Goal: Task Accomplishment & Management: Manage account settings

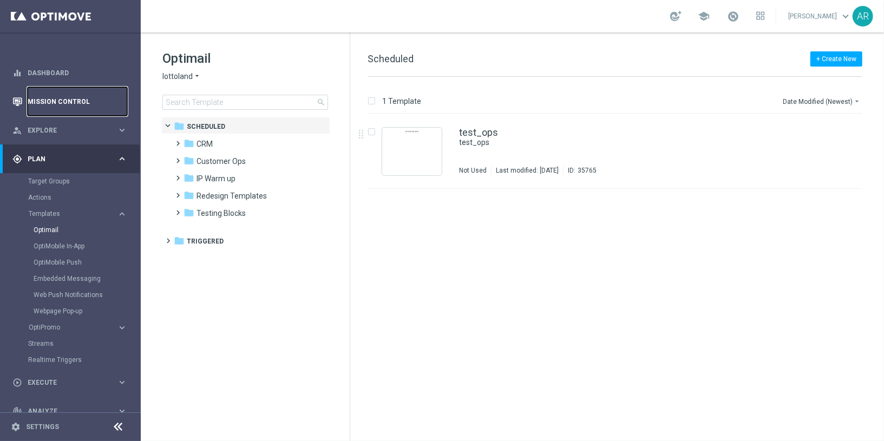
click at [52, 100] on link "Mission Control" at bounding box center [78, 101] width 100 height 29
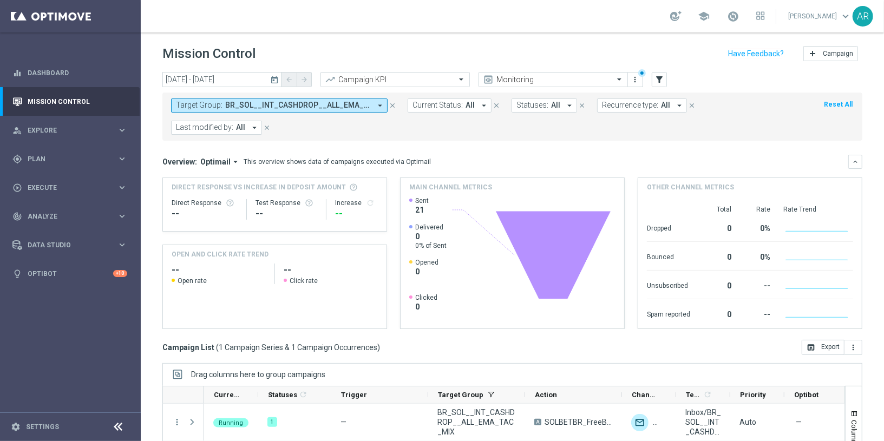
click at [288, 104] on span "BR_SOL__INT_CASHDROP__ALL_EMA_TAC_MIX" at bounding box center [298, 105] width 146 height 9
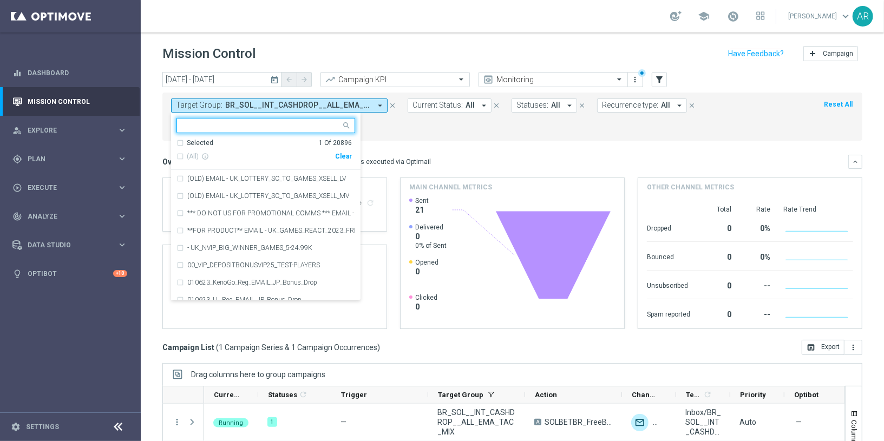
click at [0, 0] on div "Clear" at bounding box center [0, 0] width 0 height 0
click at [466, 122] on form "Target Group: BR_SOL__INT_CASHDROP__ALL_EMA_TAC_MIX arrow_drop_down Selected 0 …" at bounding box center [488, 116] width 634 height 36
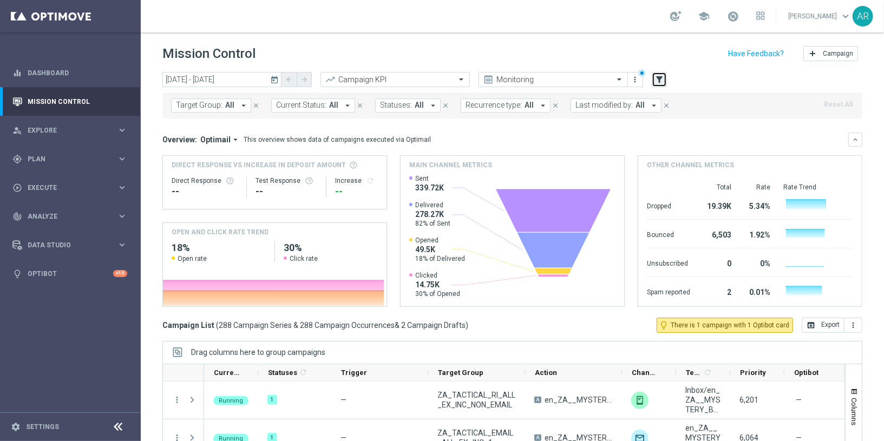
click at [661, 77] on icon "filter_alt" at bounding box center [659, 80] width 10 height 10
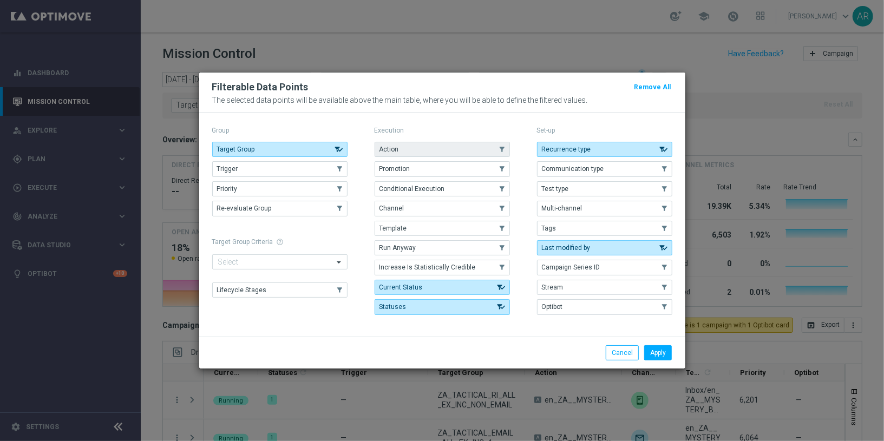
click at [443, 149] on button "Action" at bounding box center [441, 149] width 135 height 15
click at [653, 351] on button "Apply" at bounding box center [658, 352] width 28 height 15
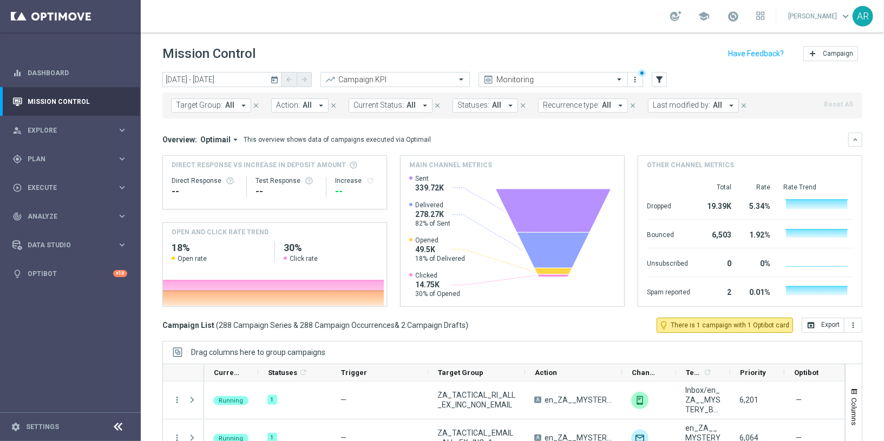
click at [285, 109] on span "Action:" at bounding box center [288, 105] width 24 height 9
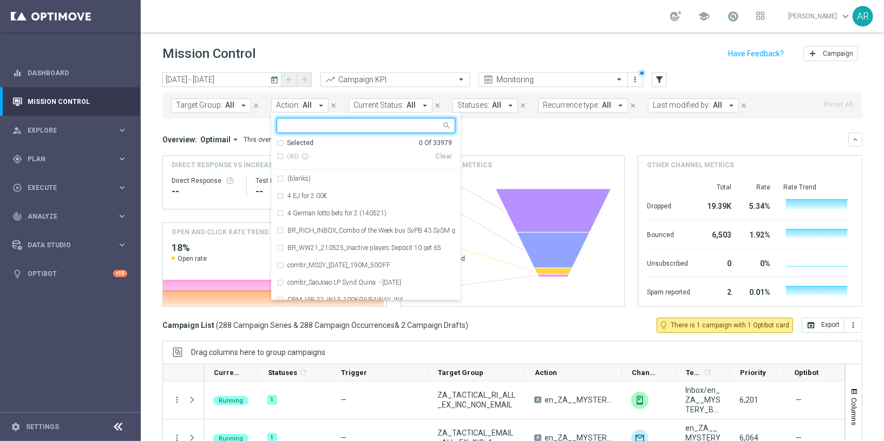
click at [314, 126] on input "text" at bounding box center [361, 125] width 159 height 9
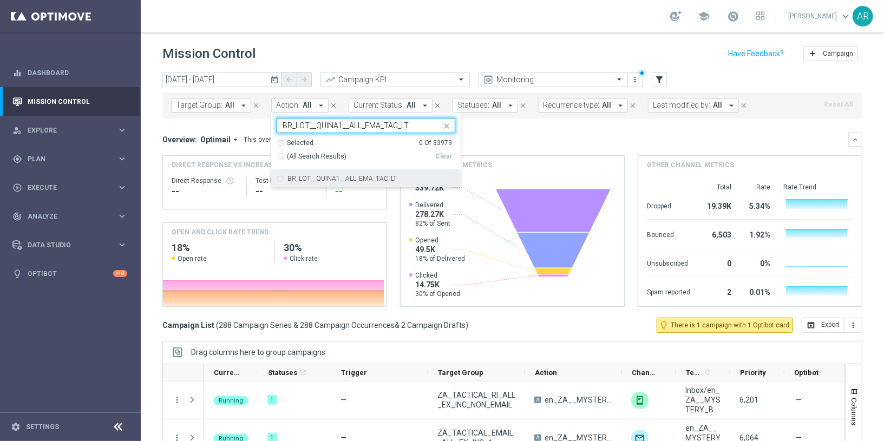
click at [408, 175] on div "BR_LOT__QUINA1__ALL_EMA_TAC_LT" at bounding box center [371, 178] width 168 height 6
type input "BR_LOT__QUINA1__ALL_EMA_TAC_LT"
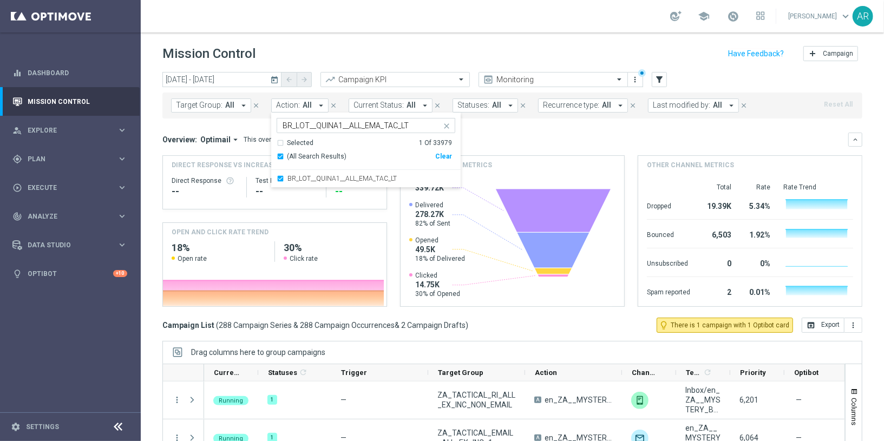
click at [512, 133] on div "Overview: Optimail arrow_drop_down This overview shows data of campaigns execut…" at bounding box center [512, 140] width 700 height 14
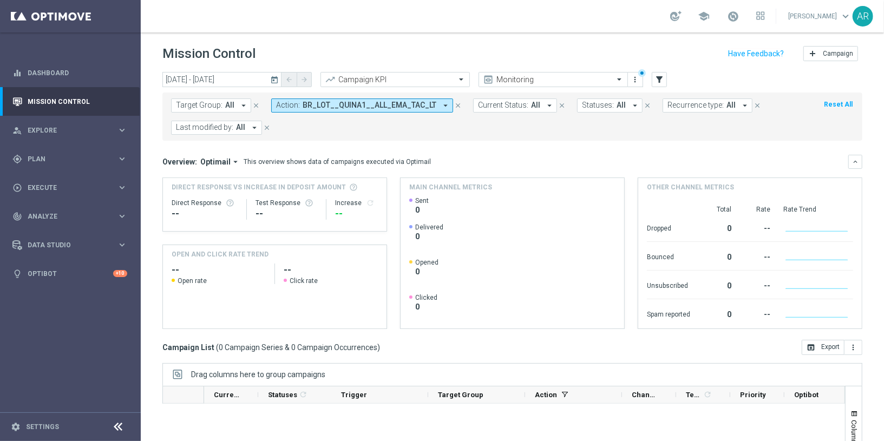
click at [273, 79] on icon "today" at bounding box center [275, 80] width 10 height 10
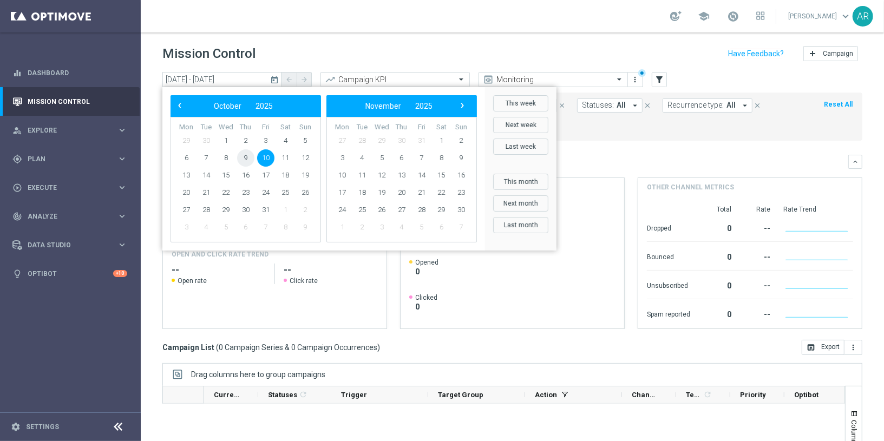
click at [245, 157] on span "9" at bounding box center [245, 157] width 17 height 17
type input "09 Oct 2025 - 09 Oct 2025"
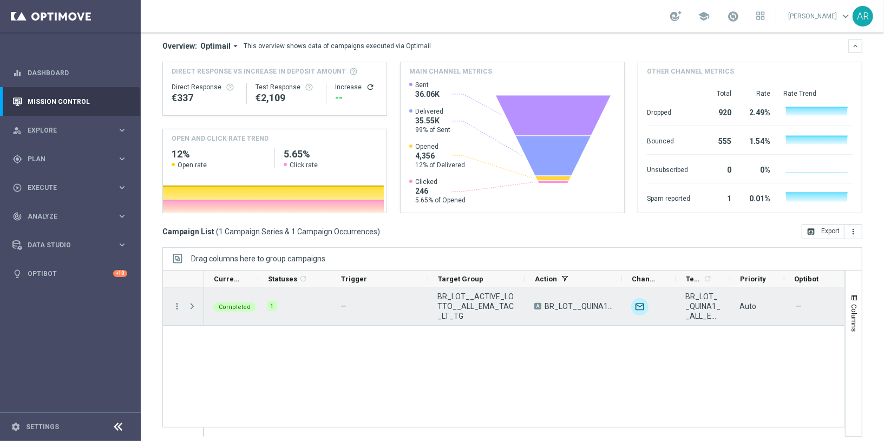
scroll to position [120, 0]
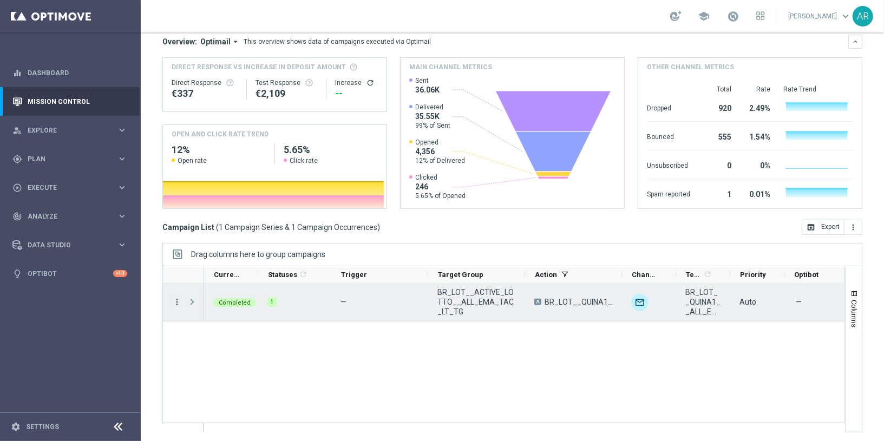
click at [178, 299] on icon "more_vert" at bounding box center [177, 302] width 10 height 10
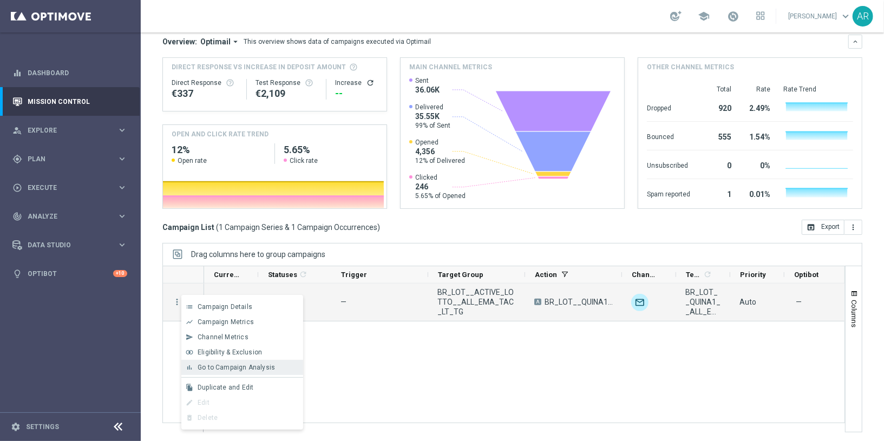
click at [241, 367] on span "Go to Campaign Analysis" at bounding box center [236, 368] width 77 height 8
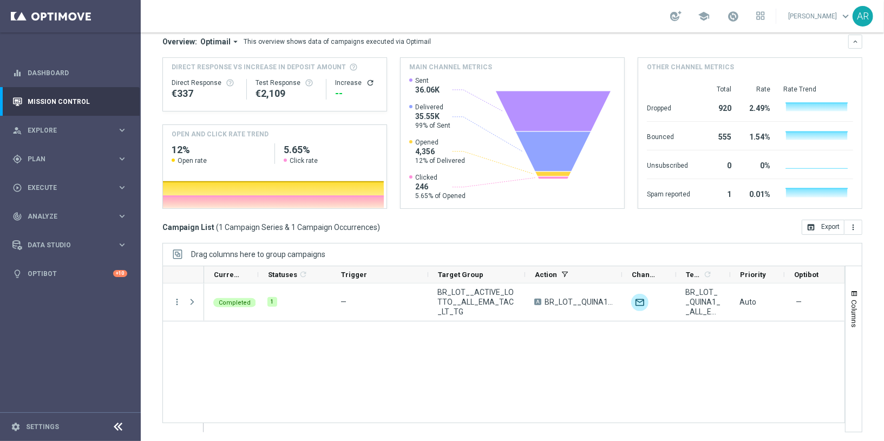
scroll to position [0, 0]
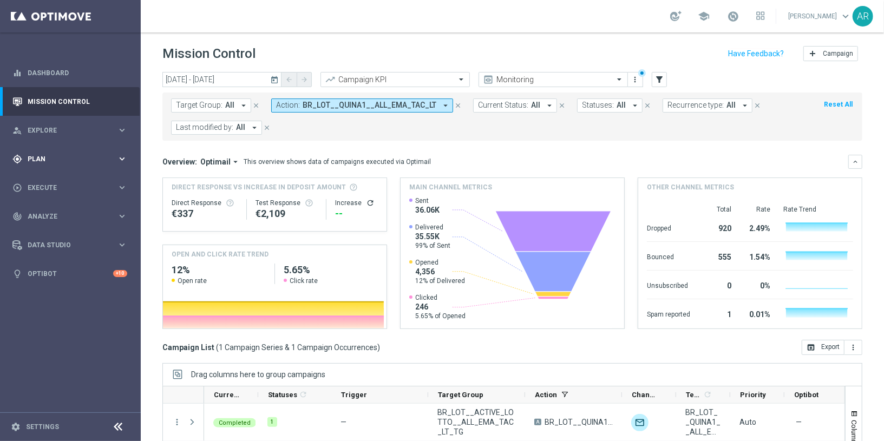
click at [70, 163] on div "gps_fixed Plan" at bounding box center [64, 159] width 104 height 10
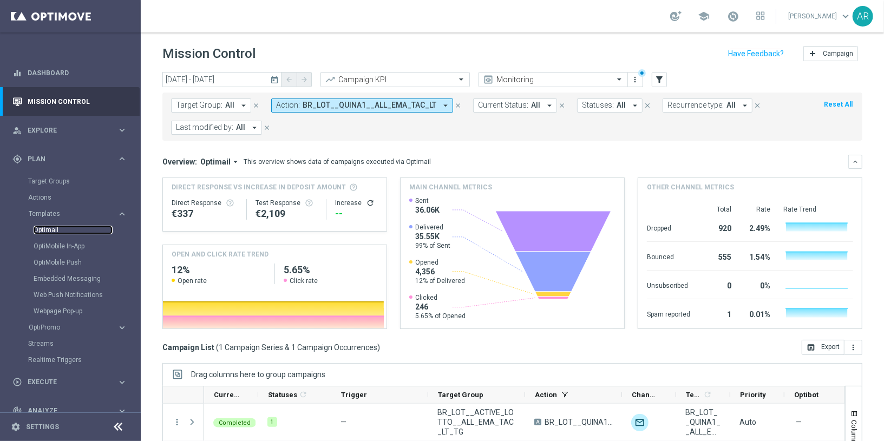
click at [49, 229] on link "Optimail" at bounding box center [73, 230] width 79 height 9
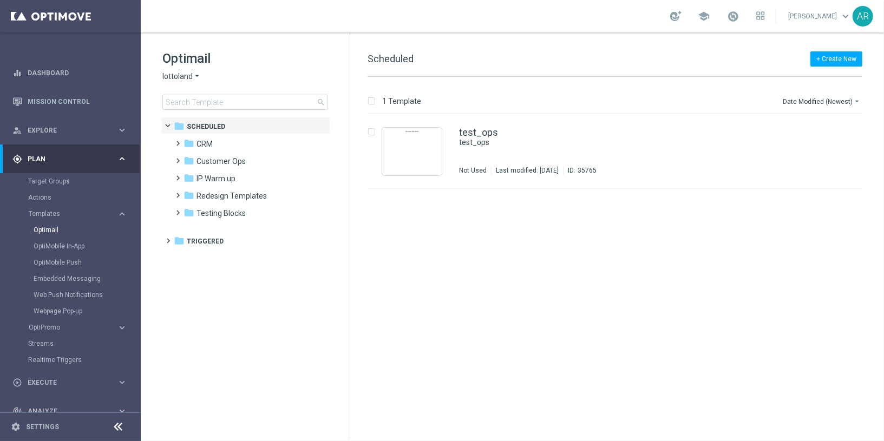
click at [191, 73] on span "lottoland" at bounding box center [177, 76] width 30 height 10
click at [0, 0] on span "[DOMAIN_NAME]" at bounding box center [0, 0] width 0 height 0
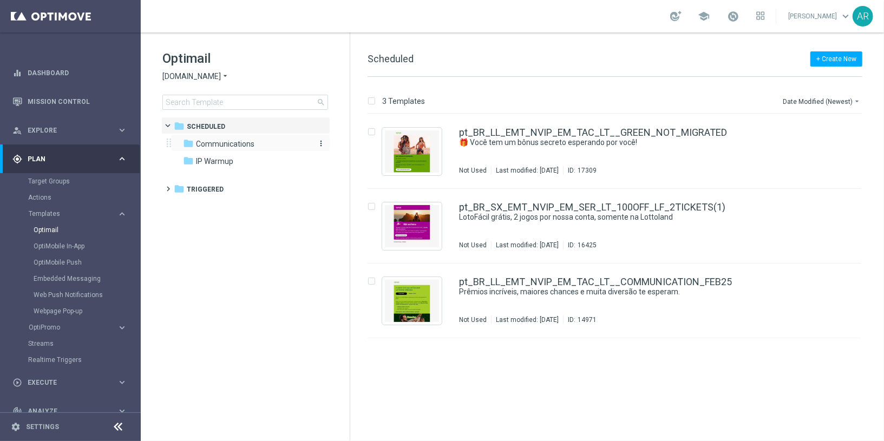
click at [251, 146] on span "Communications" at bounding box center [225, 144] width 58 height 10
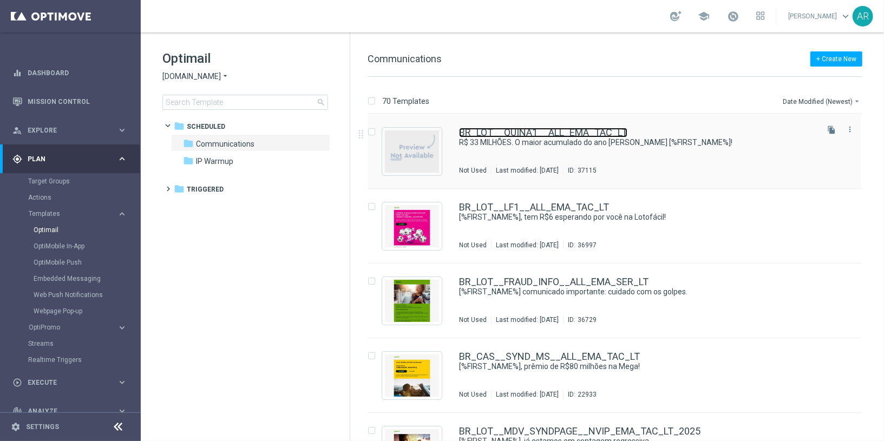
click at [556, 133] on link "BR_LOT__QUINA1__ALL_EMA_TAC_LT" at bounding box center [543, 133] width 168 height 10
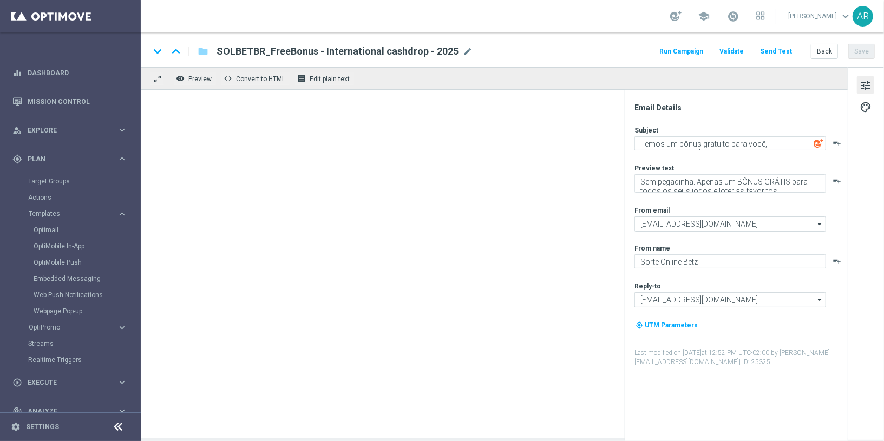
type textarea "R$ 33 MILHÕES. O maior acumulado do ano na Quina [%FIRST_NAME%]!"
type textarea "O maior acumulado do ano na Quina!"
type input "[EMAIL_ADDRESS][DOMAIN_NAME]"
type textarea "[DOMAIN_NAME]"
type input "[EMAIL_ADDRESS][DOMAIN_NAME]"
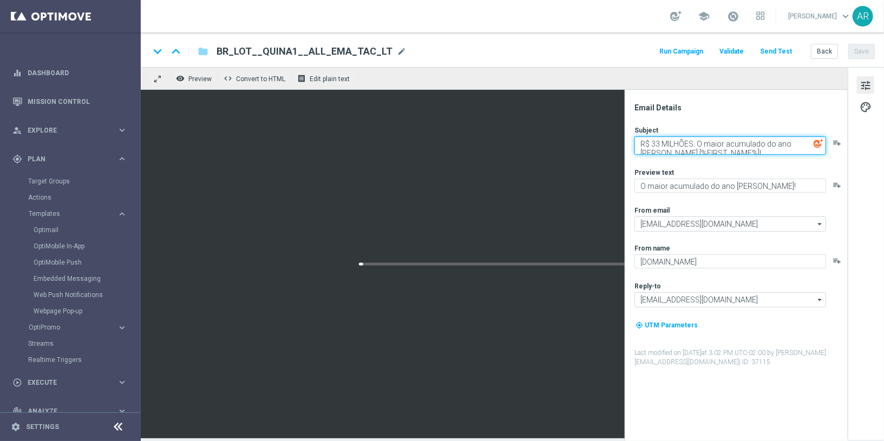
click at [704, 143] on textarea "R$ 33 MILHÕES. O maior acumulado do ano na Quina [%FIRST_NAME%]!" at bounding box center [730, 145] width 192 height 18
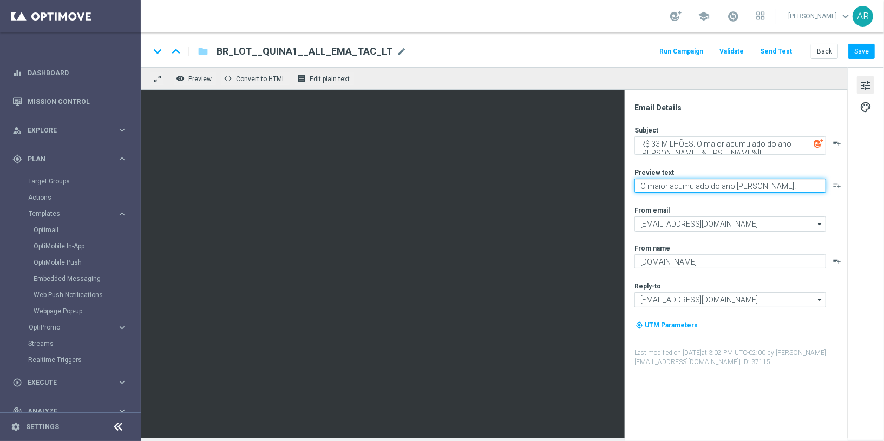
click at [696, 186] on textarea "O maior acumulado do ano na Quina!" at bounding box center [730, 186] width 192 height 14
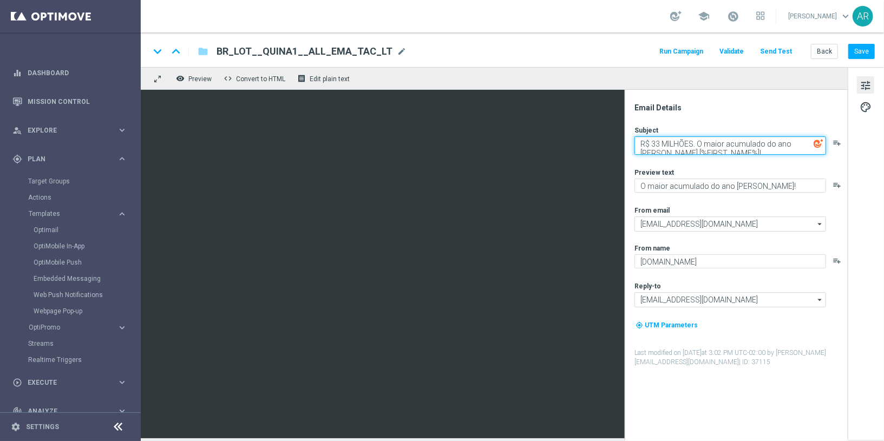
click at [701, 147] on textarea "R$ 33 MILHÕES. O maior acumulado do ano na Quina [%FIRST_NAME%]!" at bounding box center [730, 145] width 192 height 18
paste textarea "33 MILHÕES! O prêmio mais explosivo do ano na Quina,"
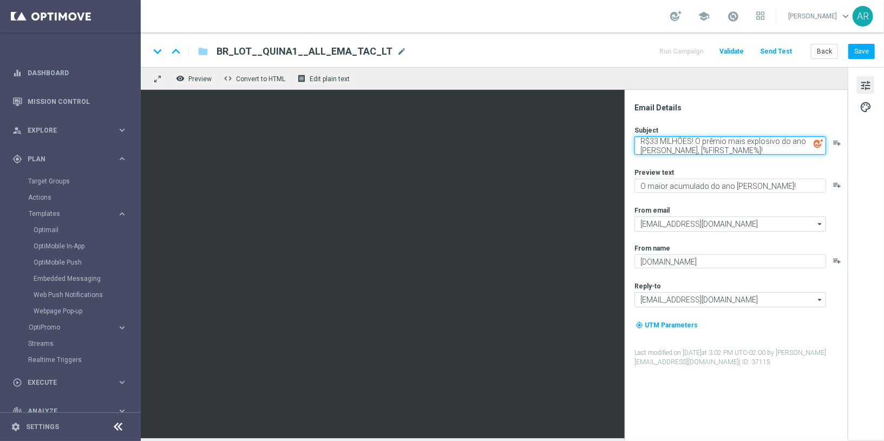
type textarea "R$33 MILHÕES! O prêmio mais explosivo do ano na Quina, [%FIRST_NAME%]!"
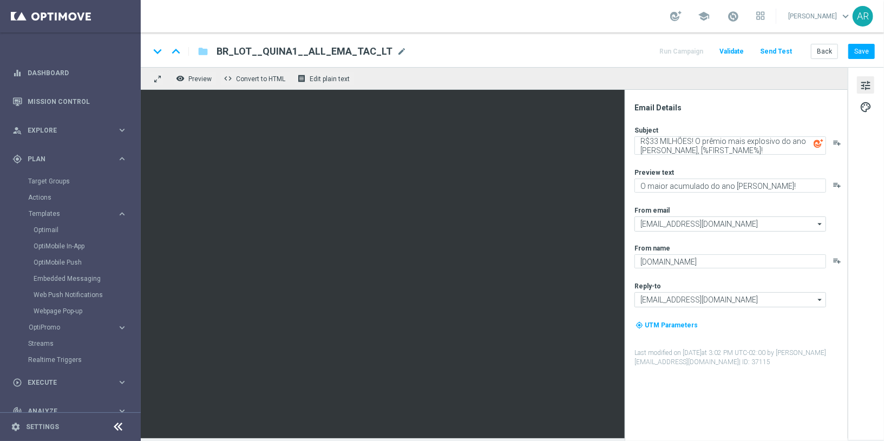
click at [735, 165] on div "Subject R$33 MILHÕES! O prêmio mais explosivo do ano na Quina, [%FIRST_NAME%]! …" at bounding box center [740, 246] width 212 height 241
click at [694, 186] on textarea "O maior acumulado do ano na Quina!" at bounding box center [730, 186] width 192 height 14
paste textarea "Está valendo o maior prêmio do ano — e pode ser seu"
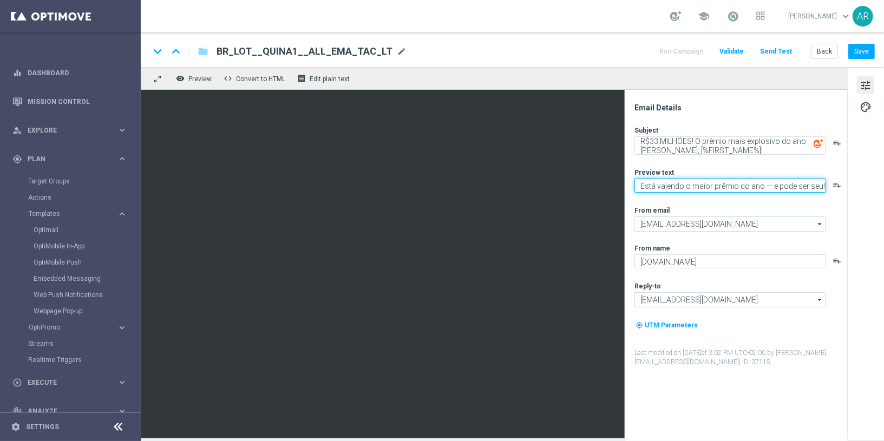
drag, startPoint x: 766, startPoint y: 185, endPoint x: 751, endPoint y: 252, distance: 68.8
click at [766, 185] on textarea "Está valendo o maior prêmio do ano — e pode ser seu!" at bounding box center [730, 186] width 192 height 14
type textarea "Está valendo o maior prêmio do ano - e pode ser seu!"
click at [760, 211] on div "From email" at bounding box center [740, 210] width 212 height 9
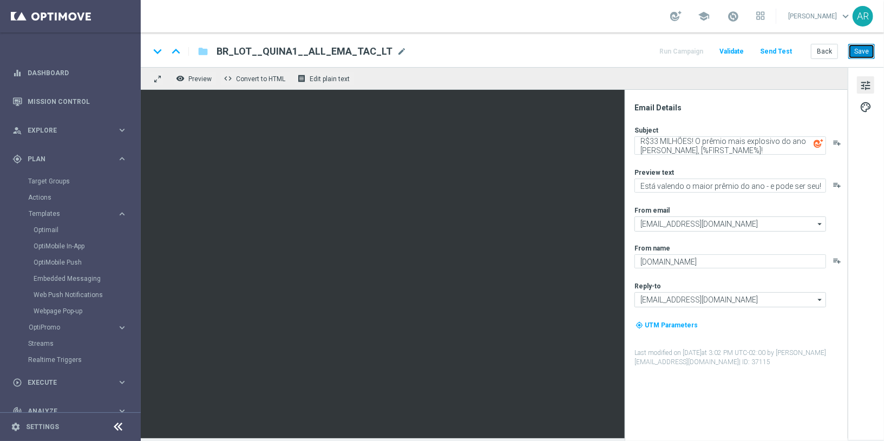
click at [859, 50] on button "Save" at bounding box center [861, 51] width 27 height 15
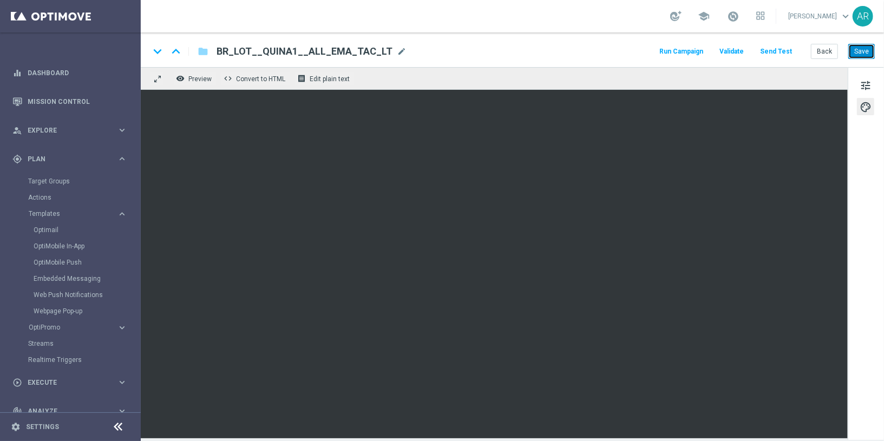
click at [859, 49] on button "Save" at bounding box center [861, 51] width 27 height 15
click at [862, 49] on button "Save" at bounding box center [861, 51] width 27 height 15
click at [863, 47] on button "Save" at bounding box center [861, 51] width 27 height 15
click at [779, 48] on button "Send Test" at bounding box center [775, 51] width 35 height 15
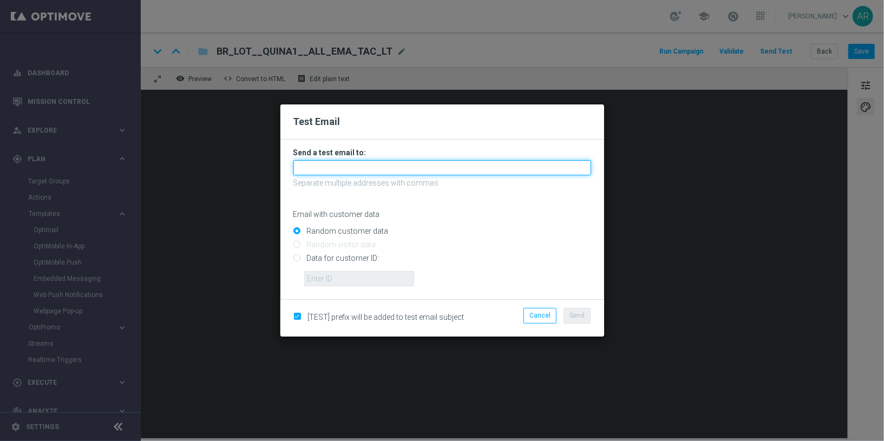
drag, startPoint x: 339, startPoint y: 173, endPoint x: 334, endPoint y: 169, distance: 6.5
click at [339, 173] on input "text" at bounding box center [442, 167] width 298 height 15
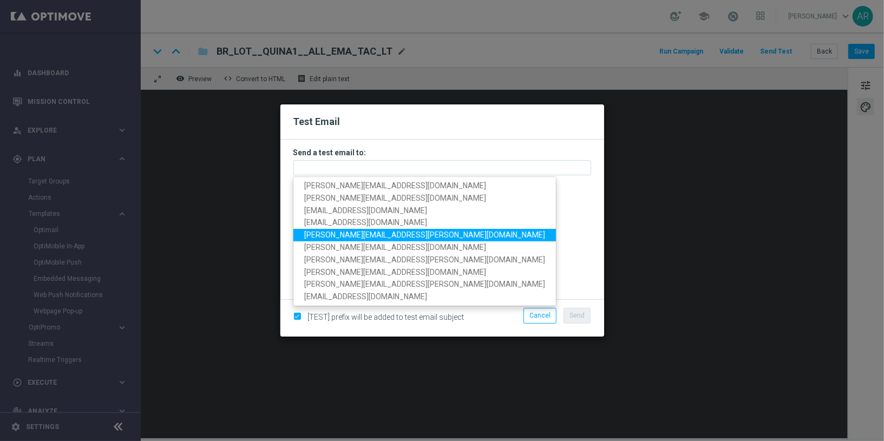
click at [328, 231] on span "javier.sanchez@lottoland.com" at bounding box center [424, 235] width 241 height 9
type input "javier.sanchez@lottoland.com"
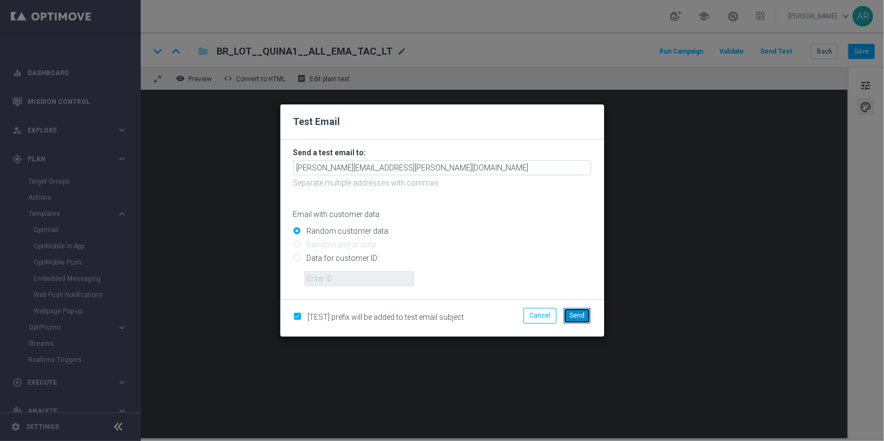
click at [574, 318] on span "Send" at bounding box center [576, 316] width 15 height 8
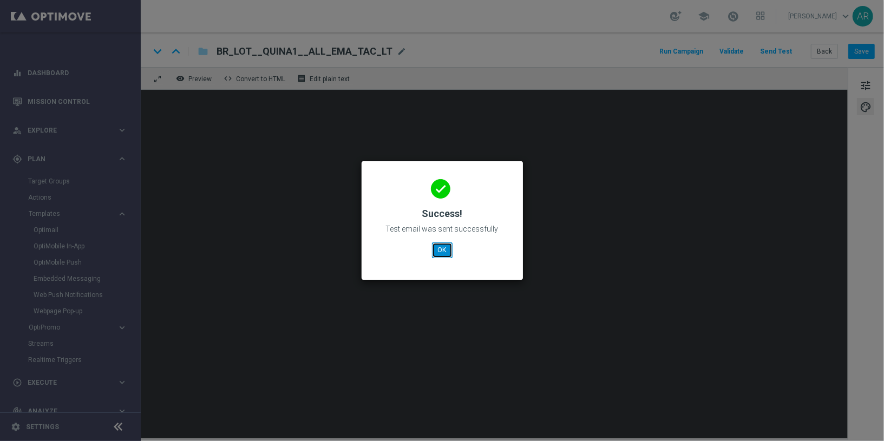
click at [445, 250] on button "OK" at bounding box center [442, 249] width 21 height 15
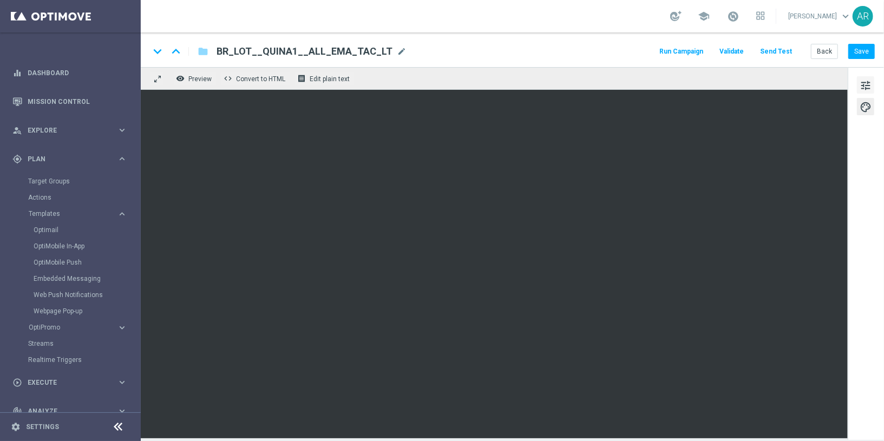
click at [864, 81] on span "tune" at bounding box center [865, 85] width 12 height 14
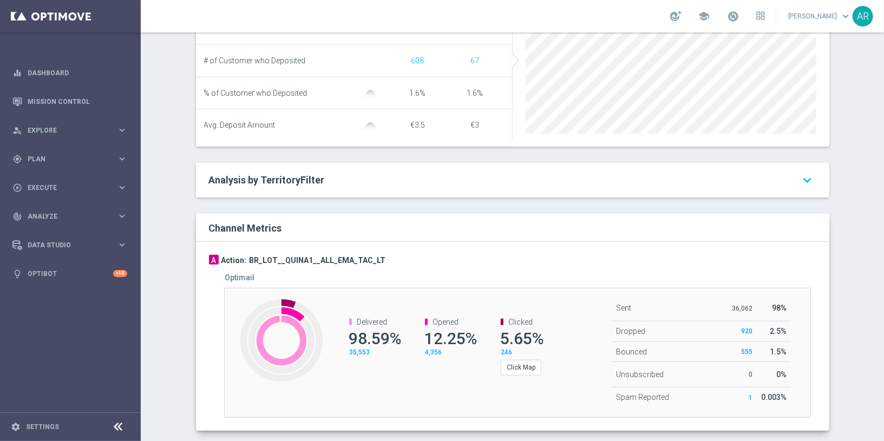
scroll to position [502, 0]
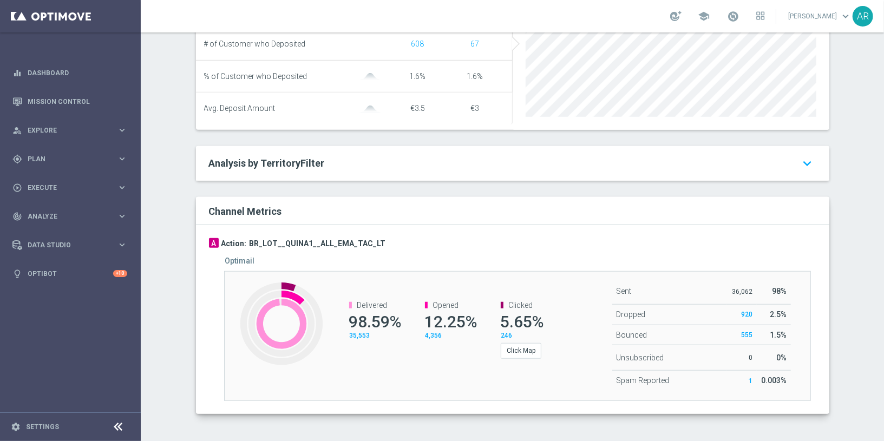
click at [175, 280] on div "Test/Control Campaign Analysis This page presents all relevant information abou…" at bounding box center [512, 236] width 743 height 409
click at [525, 353] on button "Click Map" at bounding box center [521, 350] width 41 height 15
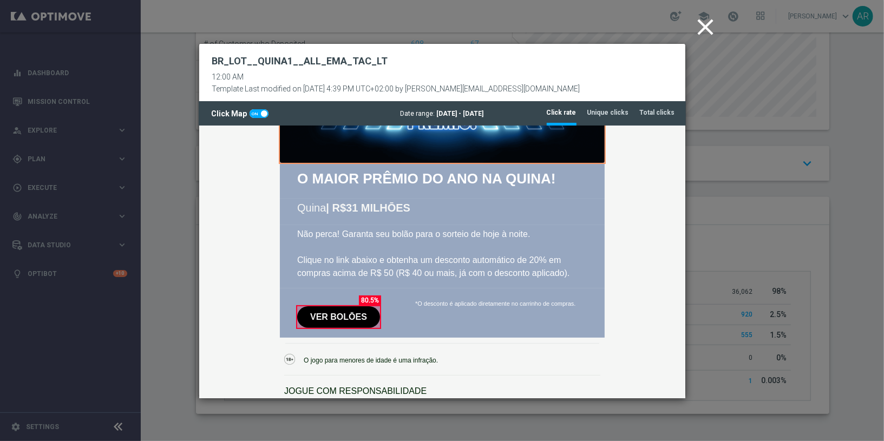
scroll to position [153, 0]
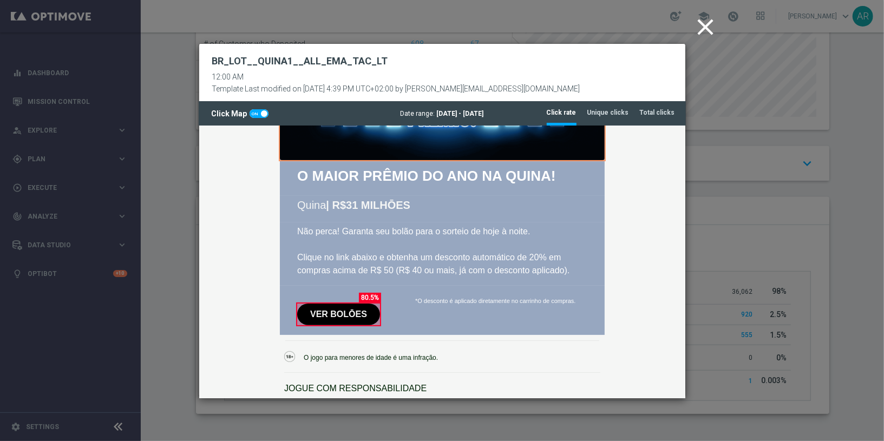
click at [704, 24] on icon "close" at bounding box center [705, 27] width 27 height 27
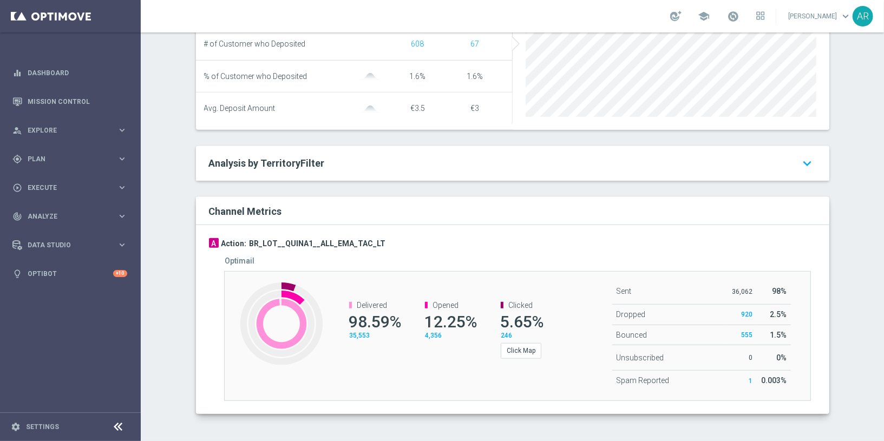
click at [413, 376] on div "Created with Highcharts 9.3.3 Delivered: 99% Delivered 98.59% 35,553 Opened 12.…" at bounding box center [517, 336] width 587 height 130
click at [49, 128] on span "Explore" at bounding box center [72, 130] width 89 height 6
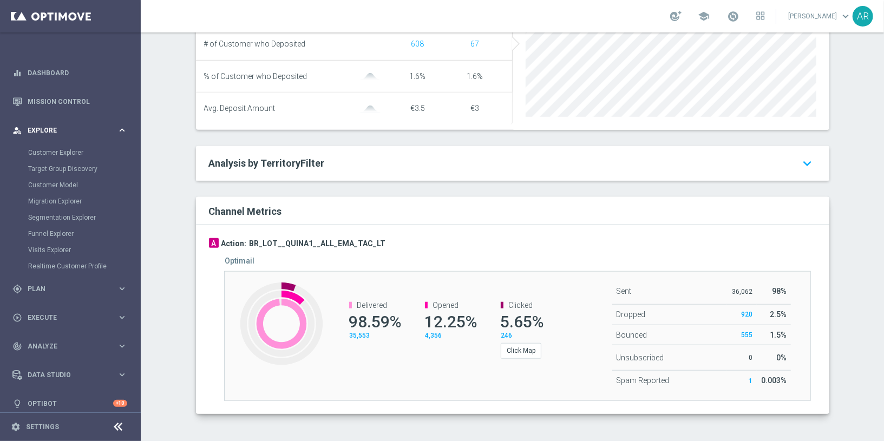
click at [122, 128] on icon "keyboard_arrow_right" at bounding box center [122, 130] width 10 height 10
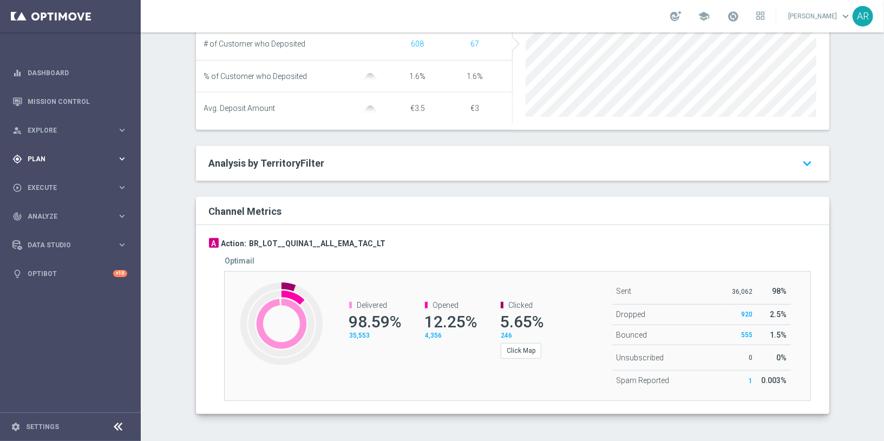
click at [35, 163] on div "gps_fixed Plan keyboard_arrow_right" at bounding box center [70, 158] width 140 height 29
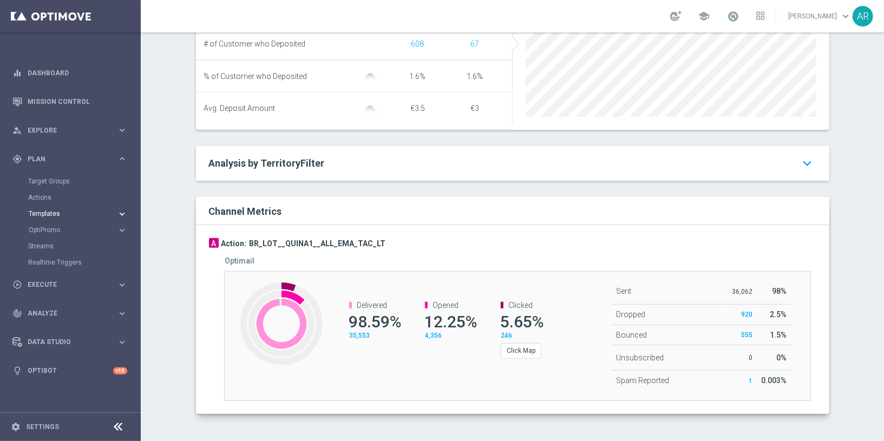
click at [51, 214] on span "Templates" at bounding box center [67, 214] width 77 height 6
click at [46, 226] on link "Optimail" at bounding box center [73, 230] width 79 height 9
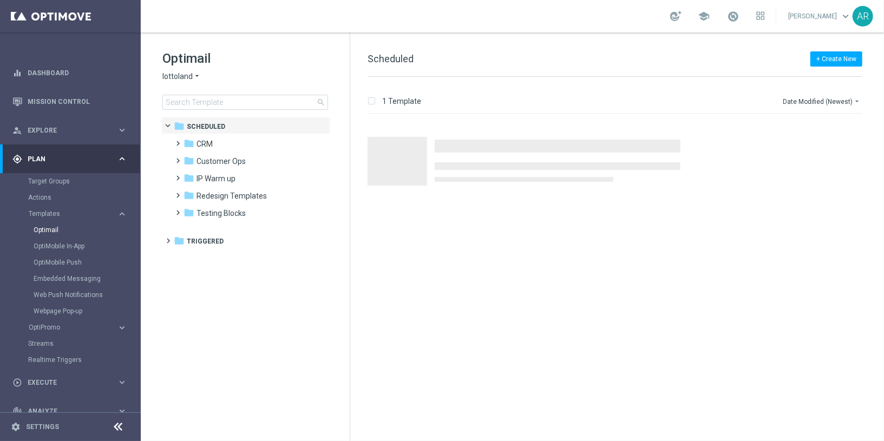
click at [194, 77] on icon "arrow_drop_down" at bounding box center [197, 76] width 9 height 10
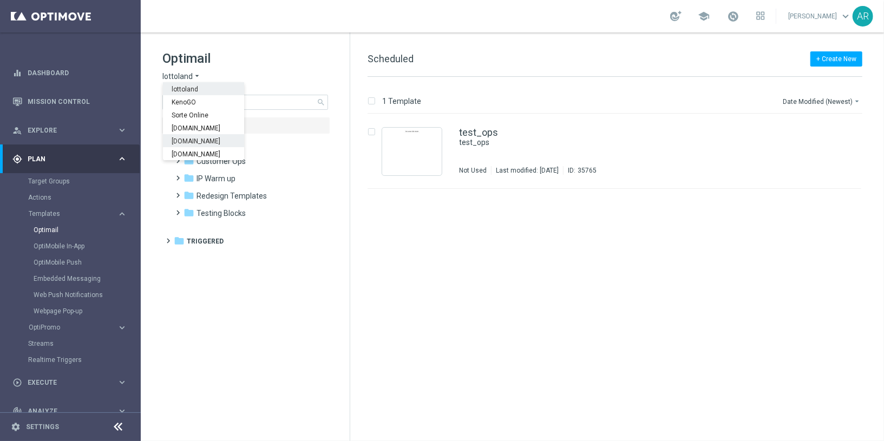
click at [0, 0] on span "[DOMAIN_NAME]" at bounding box center [0, 0] width 0 height 0
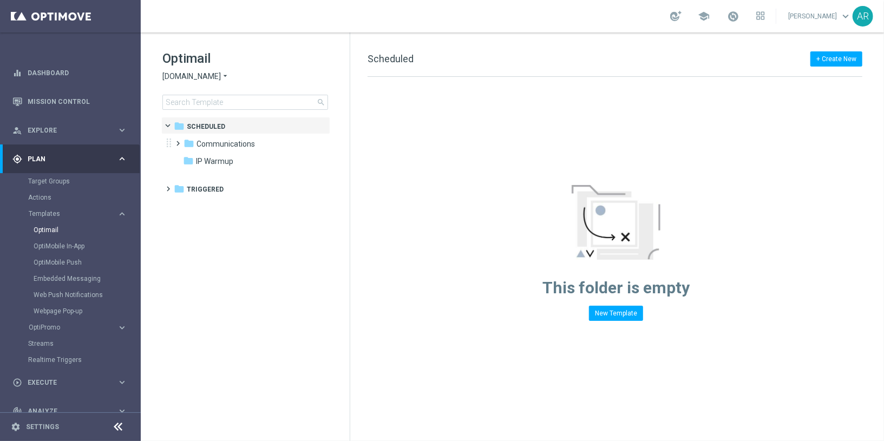
drag, startPoint x: 178, startPoint y: 139, endPoint x: 169, endPoint y: 137, distance: 8.9
click at [178, 139] on span at bounding box center [176, 138] width 5 height 4
click at [188, 158] on span at bounding box center [187, 156] width 5 height 4
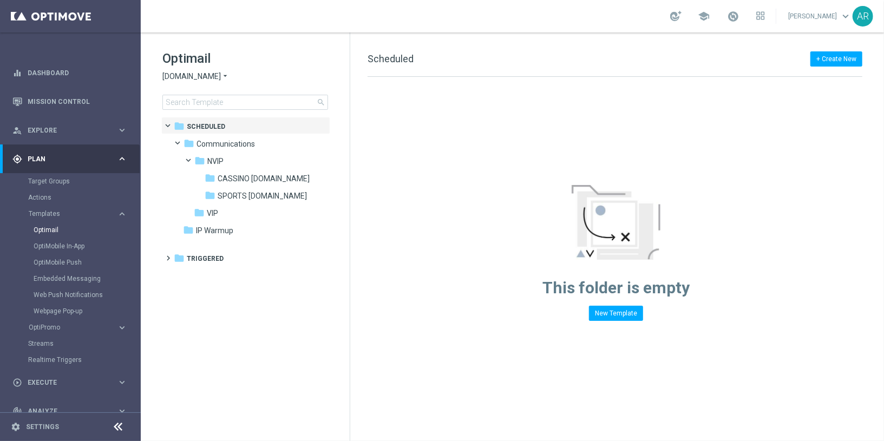
click at [192, 78] on span "[DOMAIN_NAME]" at bounding box center [191, 76] width 58 height 10
click at [213, 149] on div "[DOMAIN_NAME]" at bounding box center [203, 153] width 81 height 13
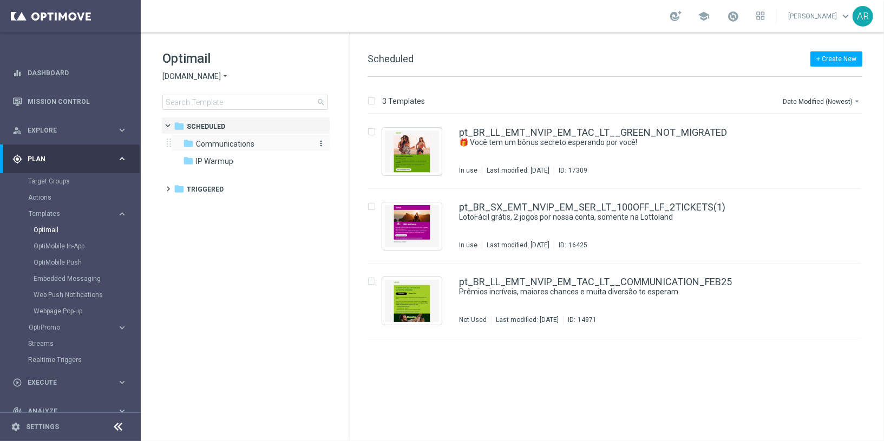
click at [227, 146] on span "Communications" at bounding box center [225, 144] width 58 height 10
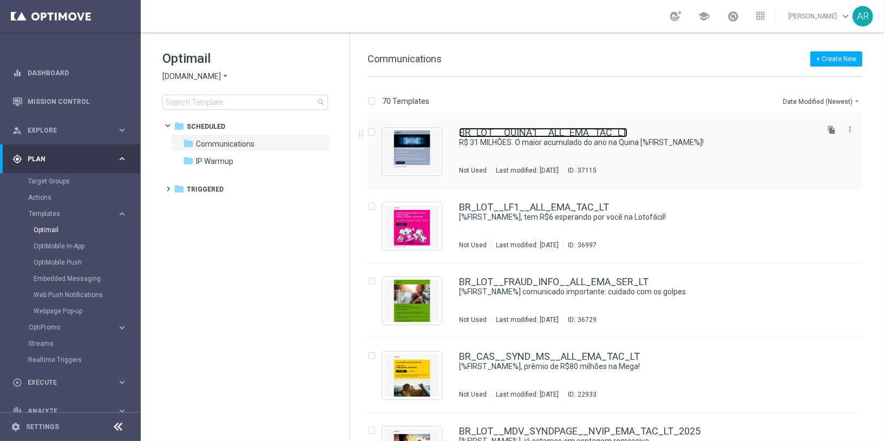
click at [531, 133] on link "BR_LOT__QUINA1__ALL_EMA_TAC_LT" at bounding box center [543, 133] width 168 height 10
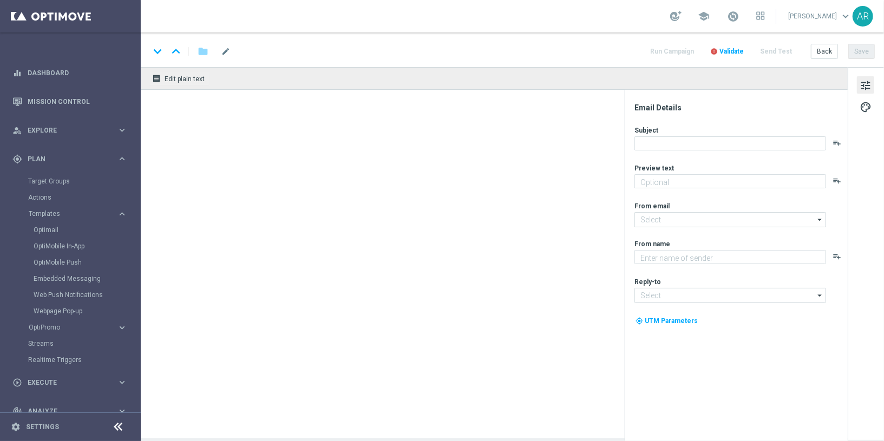
type textarea "O maior acumulado do ano na Quina!"
type input "[EMAIL_ADDRESS][DOMAIN_NAME]"
type textarea "[DOMAIN_NAME]"
type input "[EMAIL_ADDRESS][DOMAIN_NAME]"
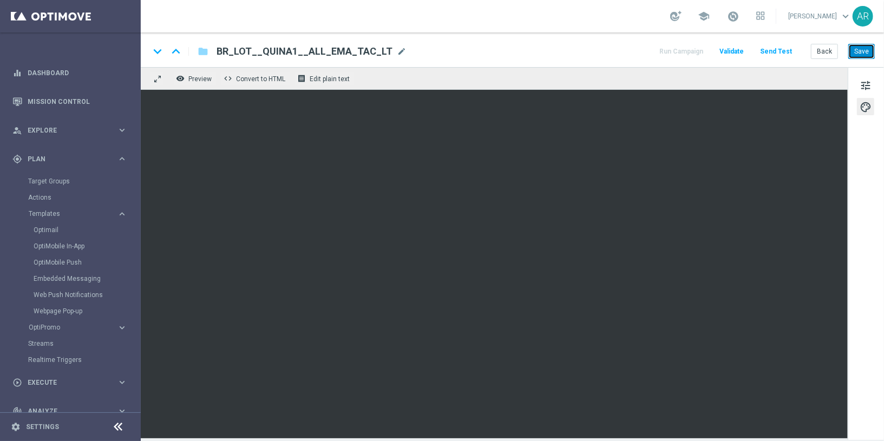
click at [865, 51] on button "Save" at bounding box center [861, 51] width 27 height 15
click at [865, 80] on span "tune" at bounding box center [865, 85] width 12 height 14
click at [865, 52] on button "Save" at bounding box center [861, 51] width 27 height 15
click at [861, 51] on button "Save" at bounding box center [861, 51] width 27 height 15
click at [40, 383] on span "Execute" at bounding box center [72, 382] width 89 height 6
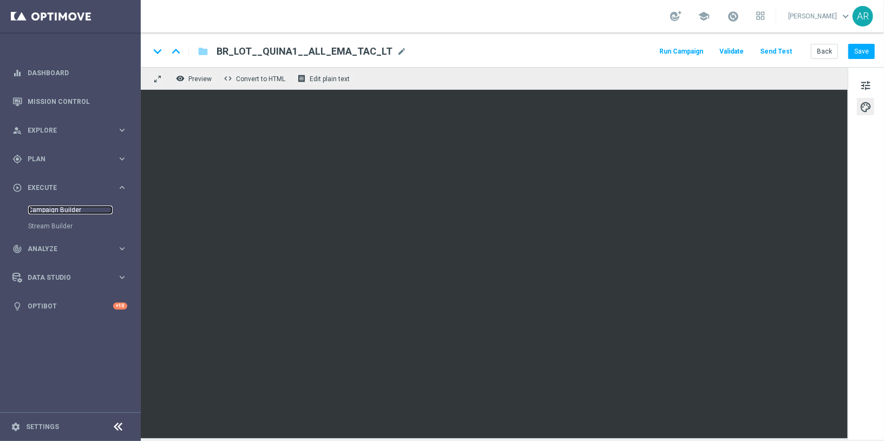
click at [56, 206] on link "Campaign Builder" at bounding box center [70, 210] width 84 height 9
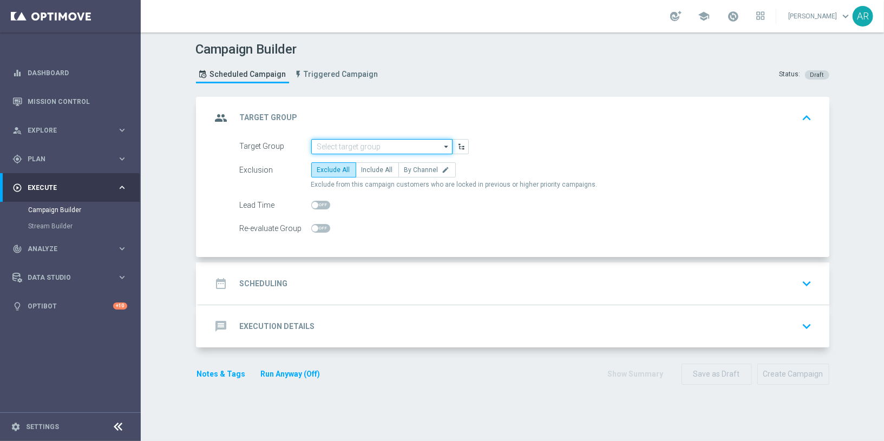
click at [338, 147] on input at bounding box center [381, 146] width 141 height 15
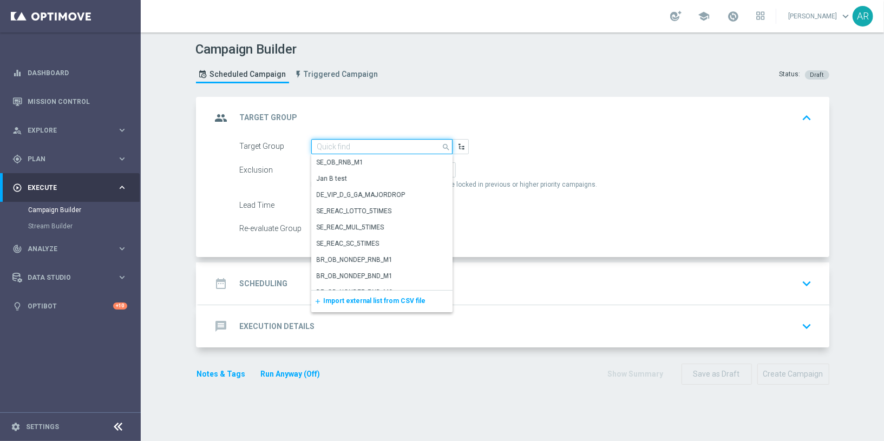
paste input "BR_LOT__ACTIVE_LOTTO__ALL_EMA_TAC_LT_TG"
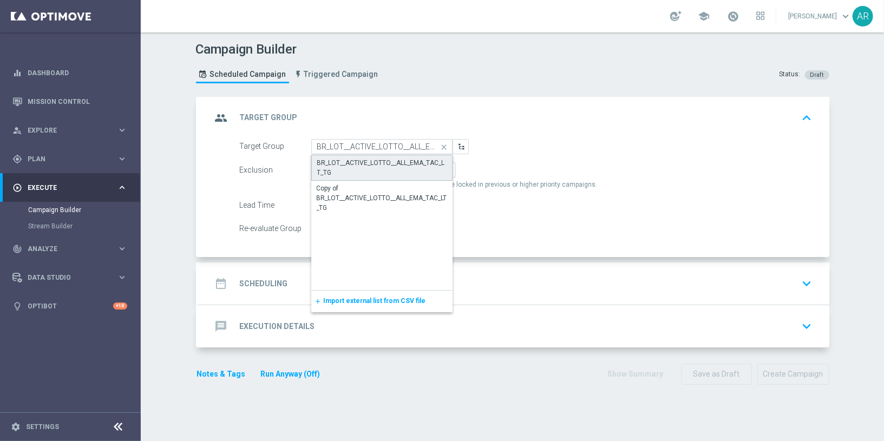
click at [356, 161] on div "BR_LOT__ACTIVE_LOTTO__ALL_EMA_TAC_LT_TG" at bounding box center [381, 167] width 129 height 19
type input "BR_LOT__ACTIVE_LOTTO__ALL_EMA_TAC_LT_TG"
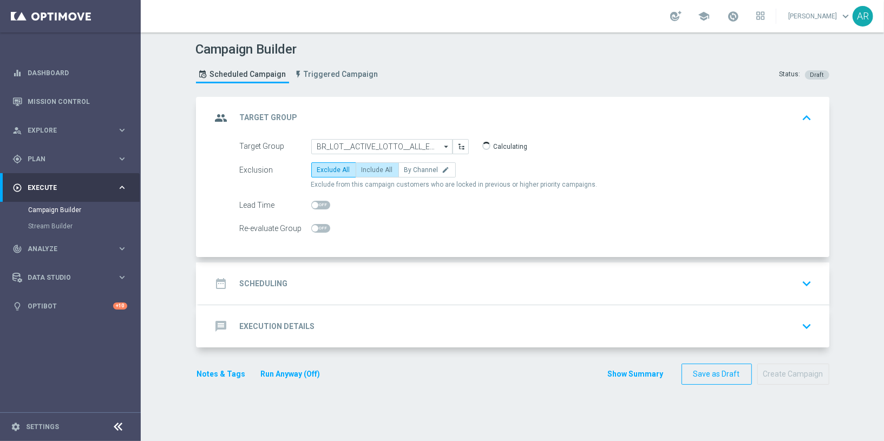
click at [373, 167] on span "Include All" at bounding box center [377, 170] width 31 height 8
click at [369, 168] on input "Include All" at bounding box center [365, 171] width 7 height 7
radio input "true"
click at [329, 292] on div "date_range Scheduling keyboard_arrow_down" at bounding box center [514, 283] width 604 height 21
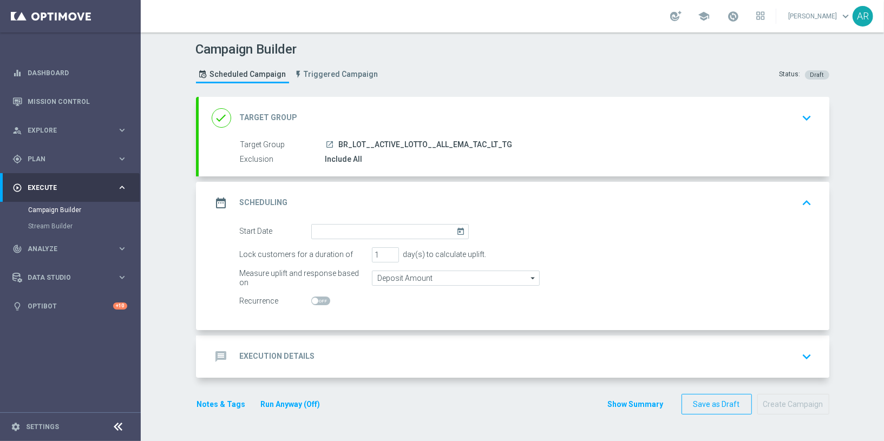
click at [456, 227] on icon "today" at bounding box center [462, 230] width 12 height 12
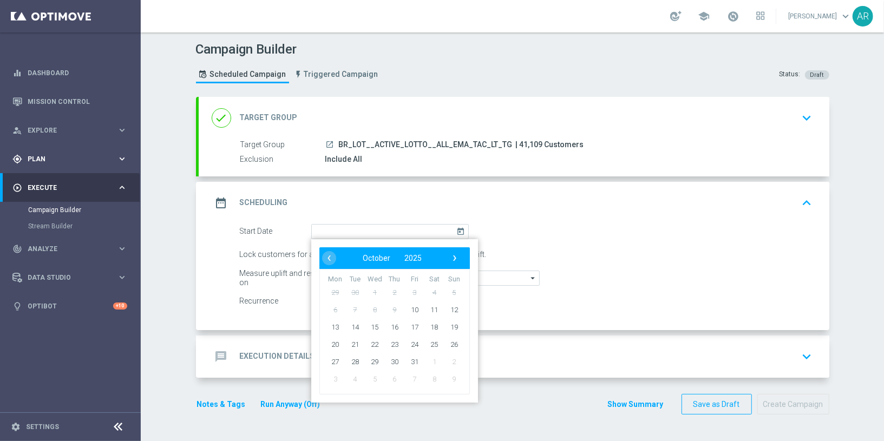
drag, startPoint x: 56, startPoint y: 158, endPoint x: 50, endPoint y: 157, distance: 5.5
click at [56, 157] on span "Plan" at bounding box center [72, 159] width 89 height 6
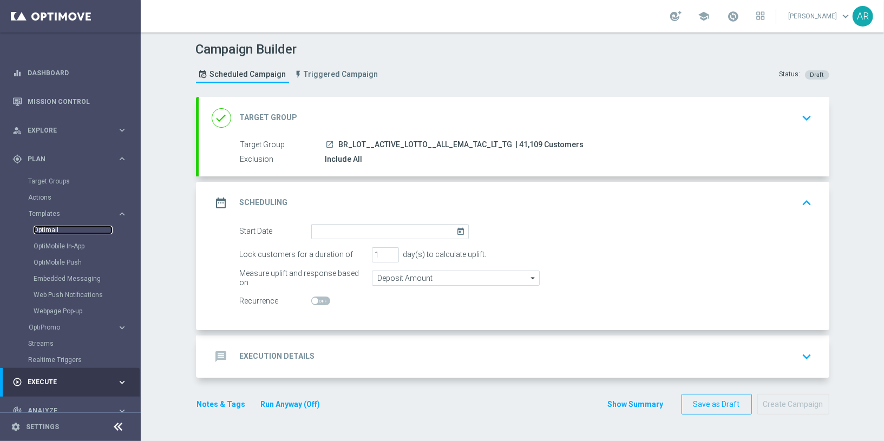
click at [46, 234] on link "Optimail" at bounding box center [73, 230] width 79 height 9
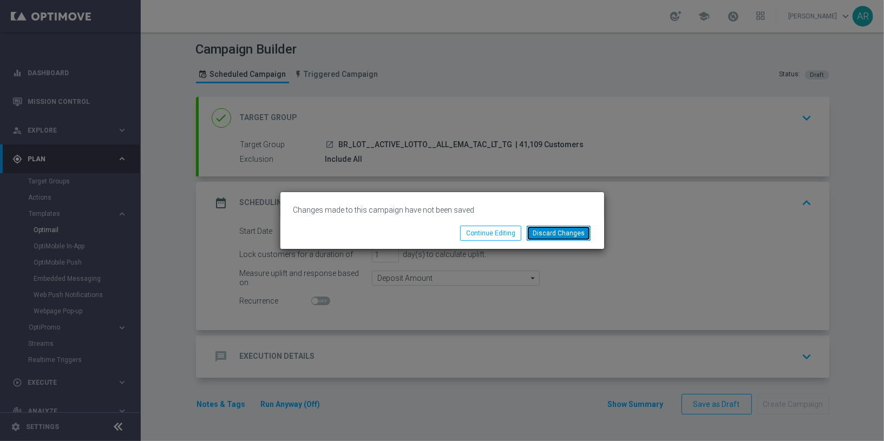
click at [561, 234] on button "Discard Changes" at bounding box center [559, 233] width 64 height 15
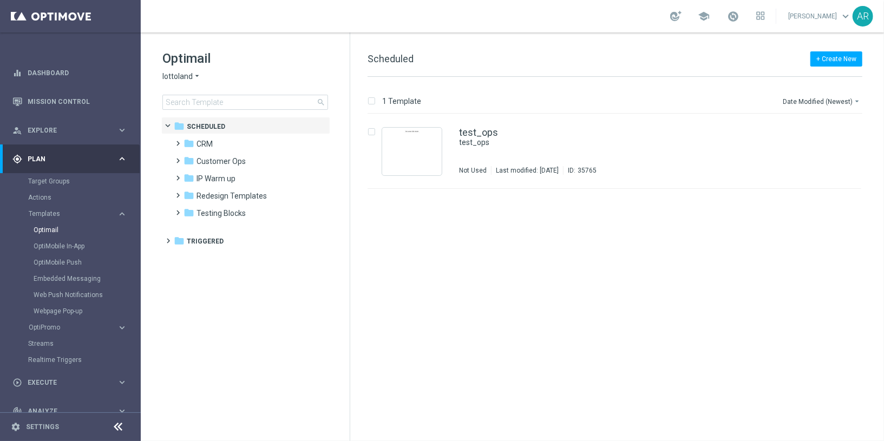
click at [188, 70] on div "Optimail lottoland arrow_drop_down × lottoland search" at bounding box center [255, 80] width 187 height 60
click at [187, 73] on span "lottoland" at bounding box center [177, 76] width 30 height 10
click at [0, 0] on span "[DOMAIN_NAME]" at bounding box center [0, 0] width 0 height 0
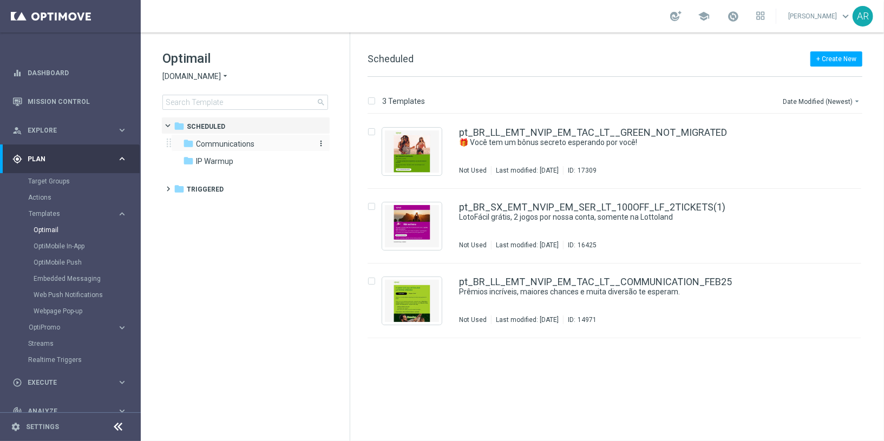
click at [206, 144] on span "Communications" at bounding box center [225, 144] width 58 height 10
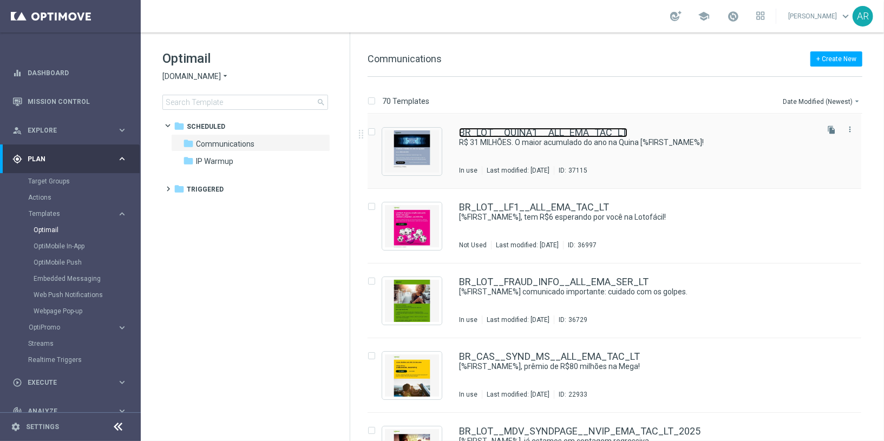
click at [499, 129] on link "BR_LOT__QUINA1__ALL_EMA_TAC_LT" at bounding box center [543, 133] width 168 height 10
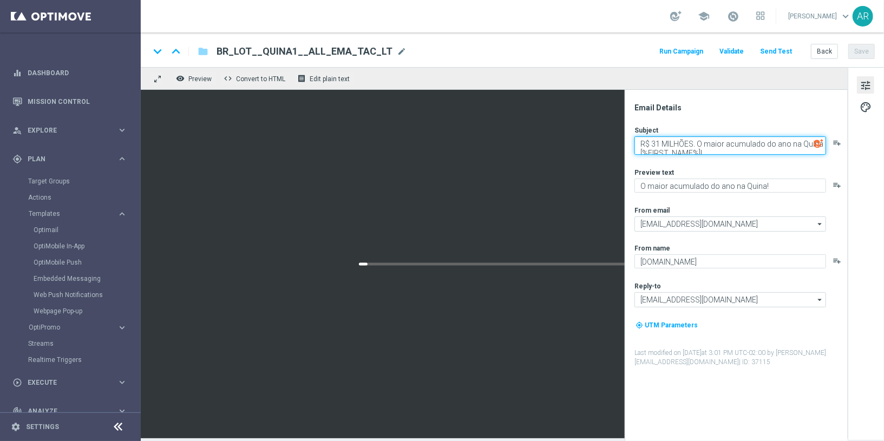
drag, startPoint x: 658, startPoint y: 141, endPoint x: 672, endPoint y: 170, distance: 31.7
click at [661, 149] on textarea "R$ 31 MILHÕES. O maior acumulado do ano na Quina [%FIRST_NAME%]!" at bounding box center [730, 145] width 192 height 18
click at [658, 141] on textarea "R$ 31 MILHÕES. O maior acumulado do ano na Quina [%FIRST_NAME%]!" at bounding box center [730, 145] width 192 height 18
type textarea "R$ 33 MILHÕES. O maior acumulado do ano na Quina [%FIRST_NAME%]!"
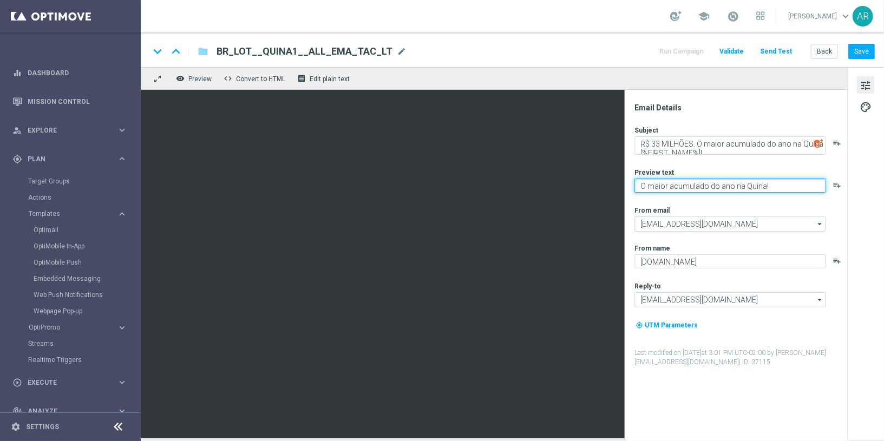
click at [765, 187] on textarea "O maior acumulado do ano na Quina!" at bounding box center [730, 186] width 192 height 14
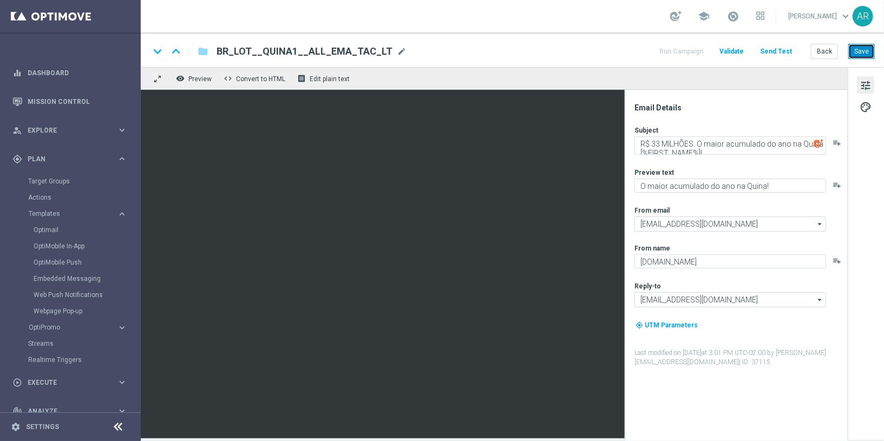
click at [859, 49] on button "Save" at bounding box center [861, 51] width 27 height 15
click at [121, 158] on icon "keyboard_arrow_right" at bounding box center [122, 159] width 10 height 10
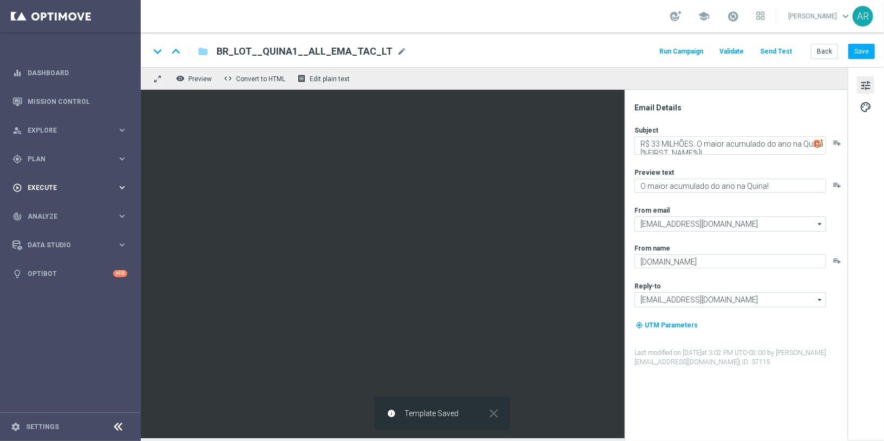
click at [38, 194] on div "play_circle_outline Execute keyboard_arrow_right" at bounding box center [70, 187] width 140 height 29
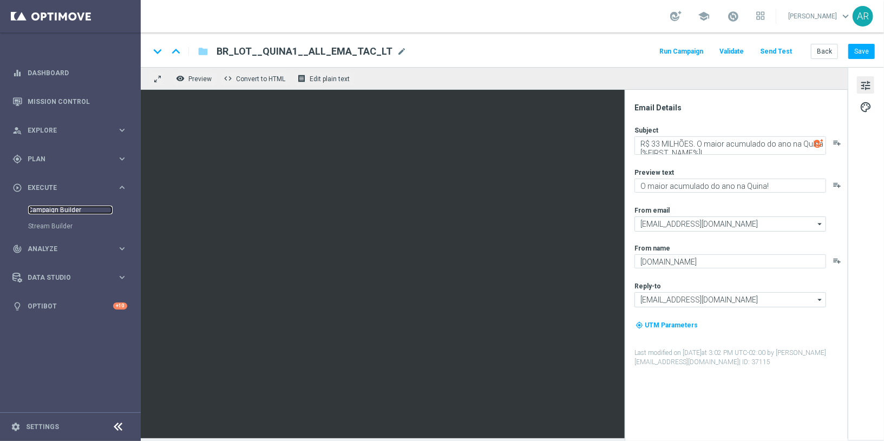
click at [54, 208] on link "Campaign Builder" at bounding box center [70, 210] width 84 height 9
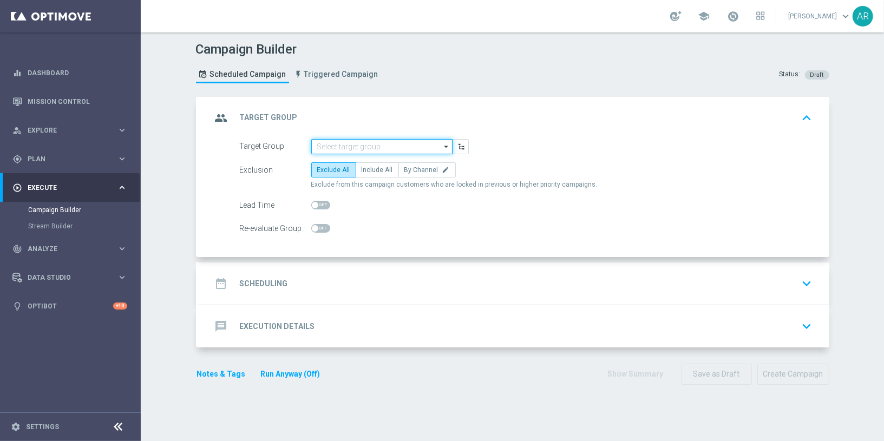
click at [357, 147] on input at bounding box center [381, 146] width 141 height 15
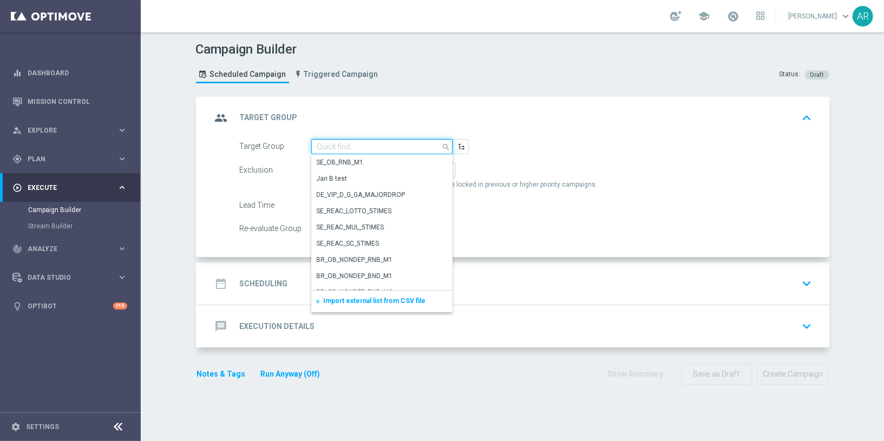
click at [334, 144] on input at bounding box center [381, 146] width 141 height 15
paste input "BR_LOT__ACTIVE_LOTTO__ALL_EMA_TAC_LT_TG"
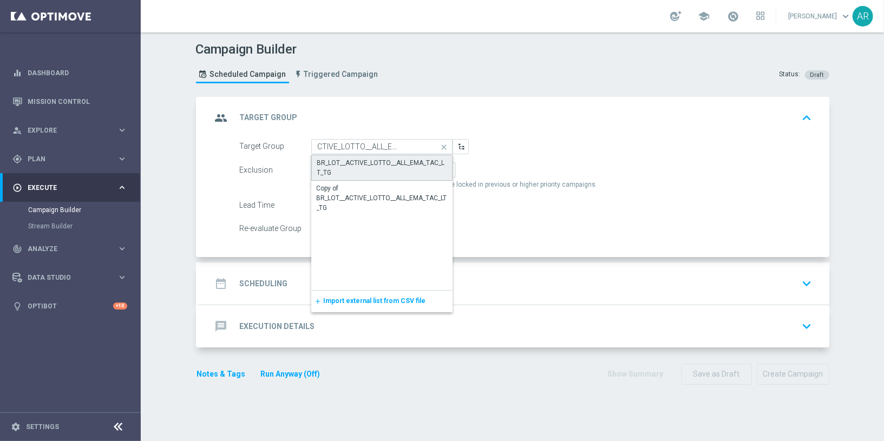
click at [363, 158] on div "BR_LOT__ACTIVE_LOTTO__ALL_EMA_TAC_LT_TG" at bounding box center [381, 167] width 129 height 19
type input "BR_LOT__ACTIVE_LOTTO__ALL_EMA_TAC_LT_TG"
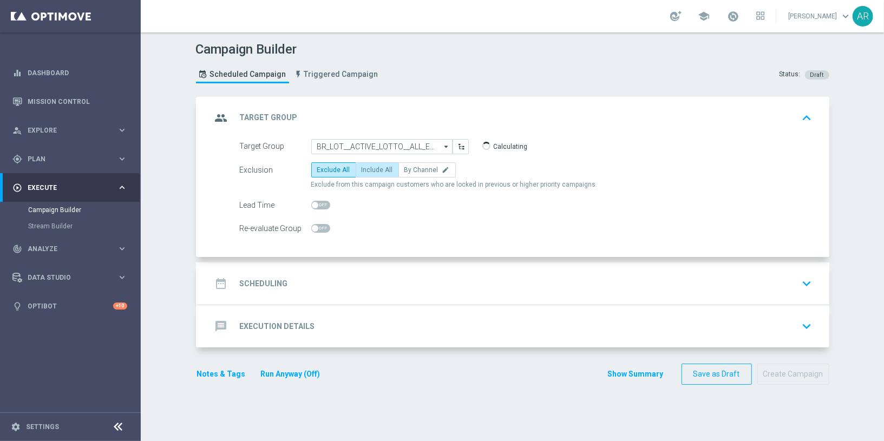
click at [366, 169] on span "Include All" at bounding box center [377, 170] width 31 height 8
click at [366, 169] on input "Include All" at bounding box center [365, 171] width 7 height 7
radio input "true"
click at [306, 288] on div "date_range Scheduling keyboard_arrow_down" at bounding box center [514, 283] width 604 height 21
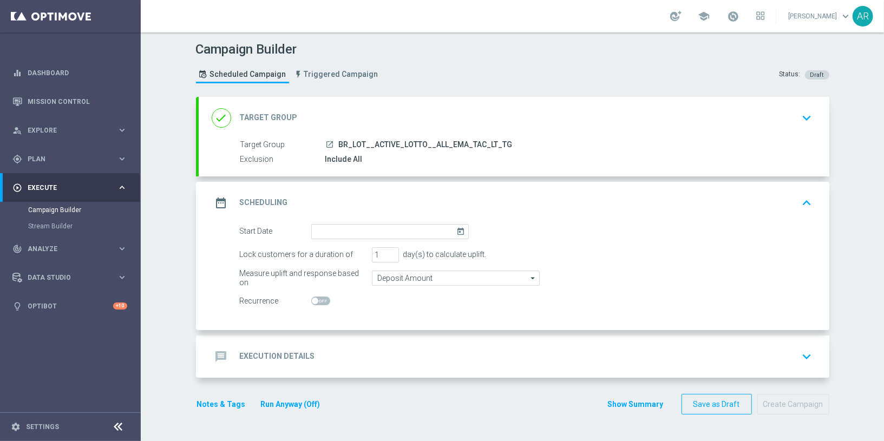
click at [456, 233] on icon "today" at bounding box center [462, 230] width 12 height 12
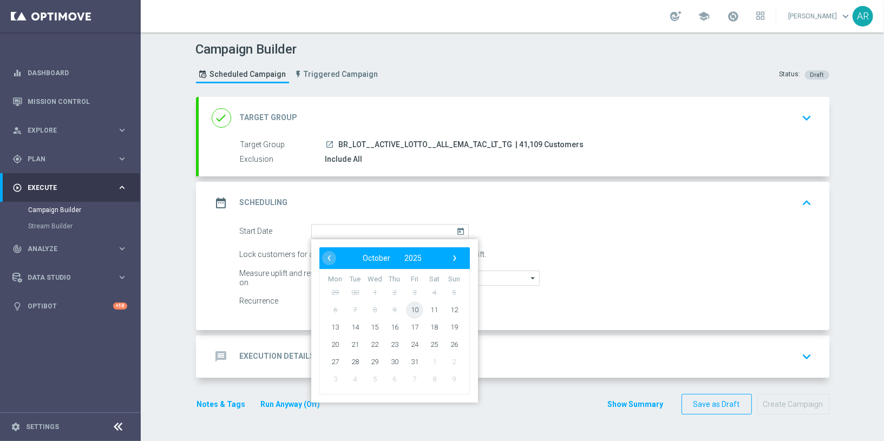
click at [406, 306] on span "10" at bounding box center [413, 309] width 17 height 17
type input "[DATE]"
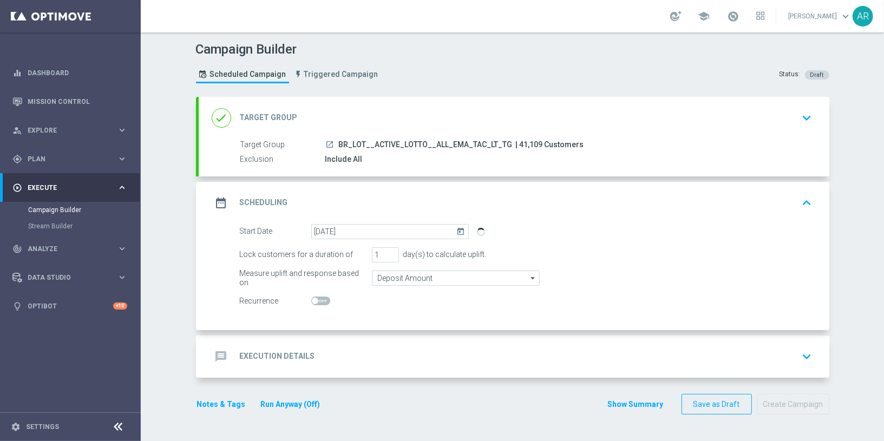
click at [324, 351] on div "message Execution Details keyboard_arrow_down" at bounding box center [514, 356] width 604 height 21
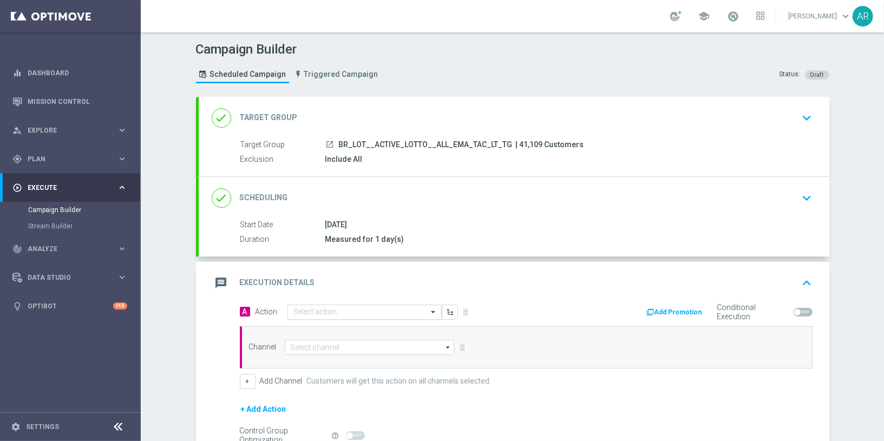
click at [315, 308] on input "text" at bounding box center [353, 312] width 121 height 9
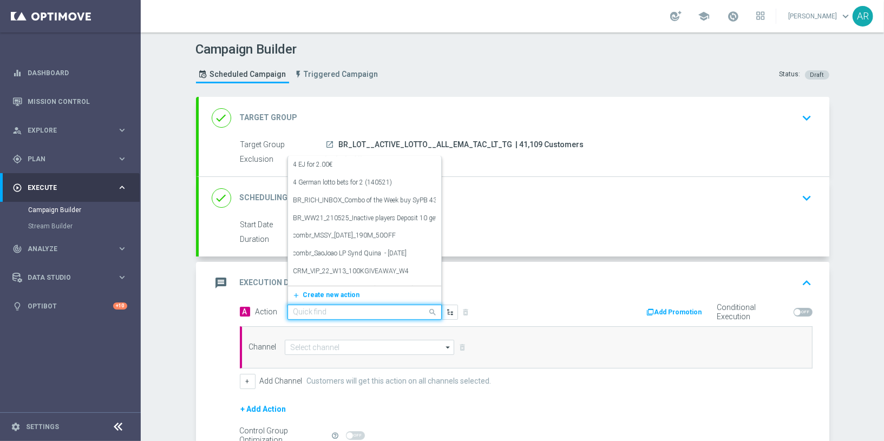
paste input "BR_LOT__QUINA1__ALL_EMA_TAC_LT"
type input "BR_LOT__QUINA1__ALL_EMA_TAC_LT"
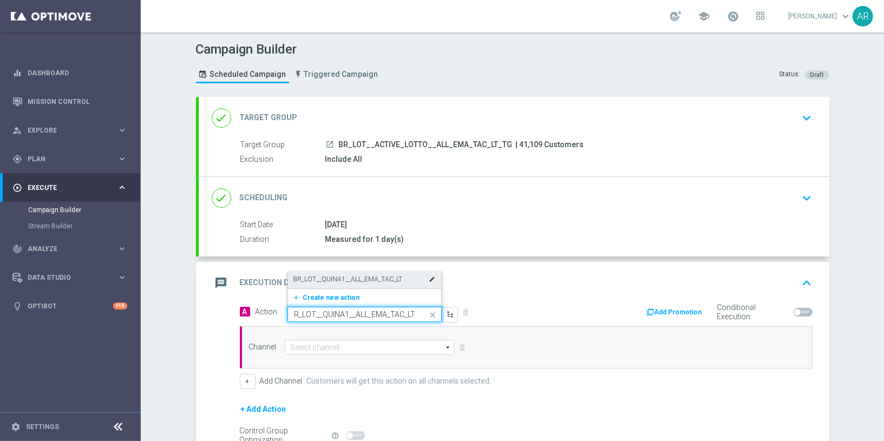
click at [340, 279] on label "BR_LOT__QUINA1__ALL_EMA_TAC_LT" at bounding box center [347, 279] width 109 height 9
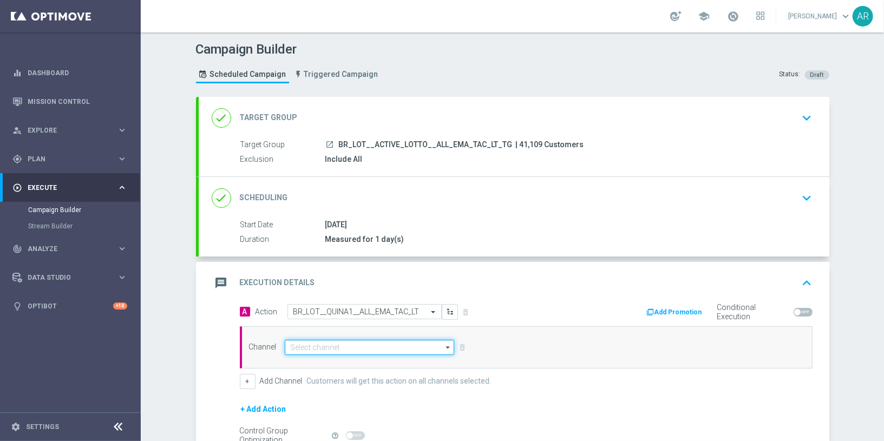
click at [347, 345] on input at bounding box center [370, 347] width 170 height 15
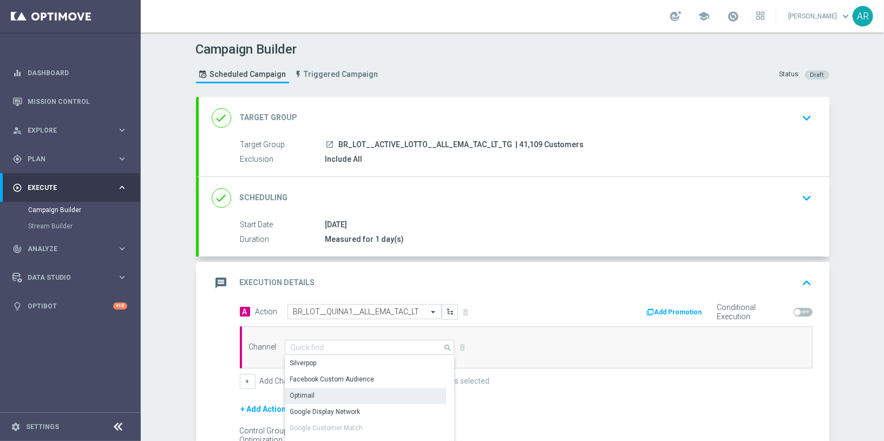
click at [345, 396] on div "Optimail" at bounding box center [366, 395] width 162 height 15
type input "Optimail"
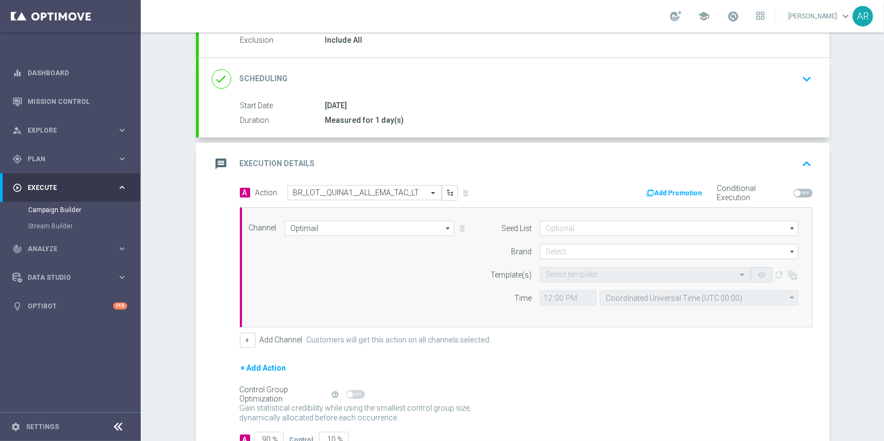
scroll to position [192, 0]
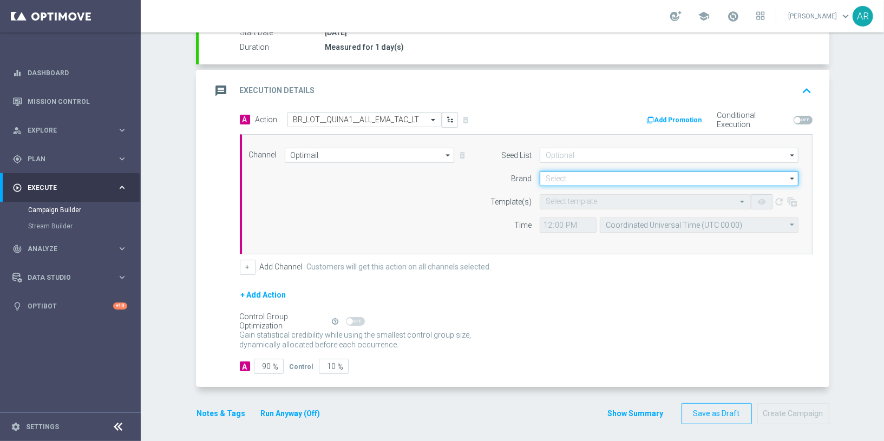
click at [556, 171] on input at bounding box center [669, 178] width 259 height 15
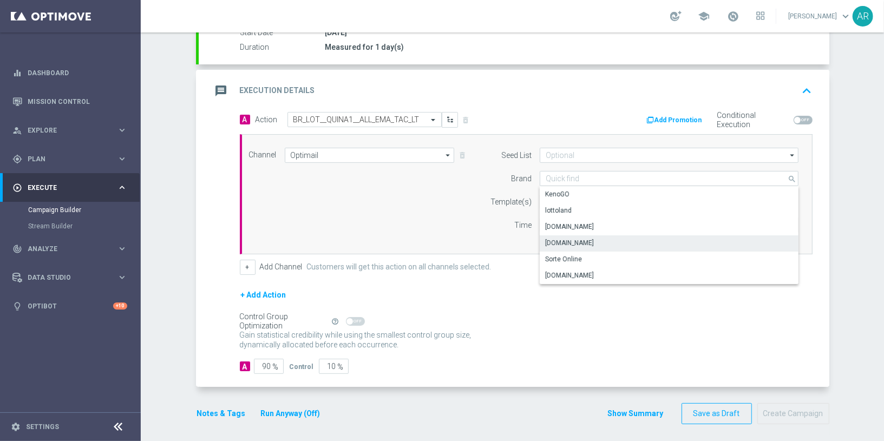
click at [601, 238] on div "[DOMAIN_NAME]" at bounding box center [669, 242] width 259 height 15
type input "[DOMAIN_NAME]"
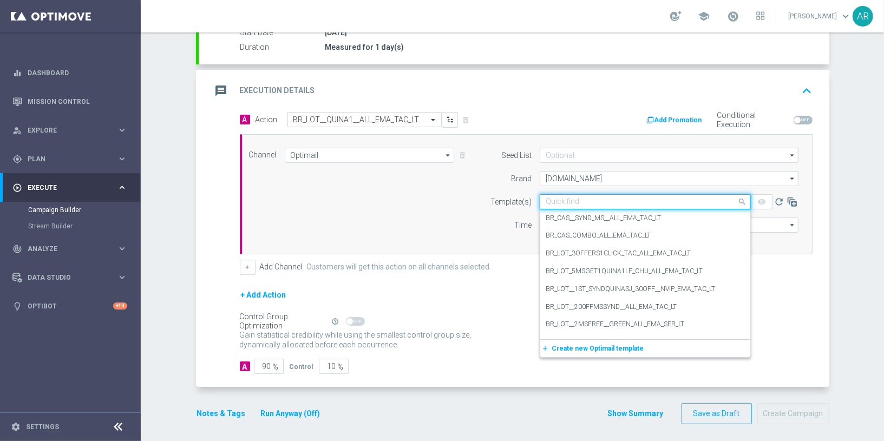
click at [559, 200] on input "text" at bounding box center [635, 202] width 178 height 9
paste input "BR_LOT__QUINA1__ALL_EMA_TAC_LT"
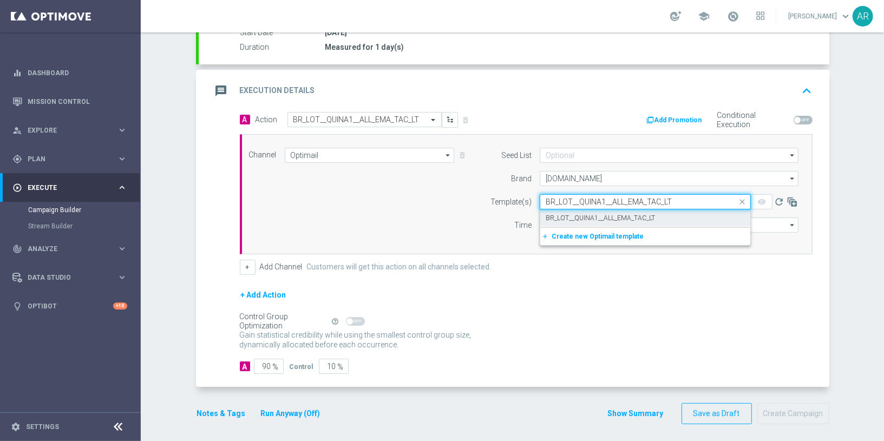
click at [607, 219] on label "BR_LOT__QUINA1__ALL_EMA_TAC_LT" at bounding box center [600, 218] width 109 height 9
type input "BR_LOT__QUINA1__ALL_EMA_TAC_LT"
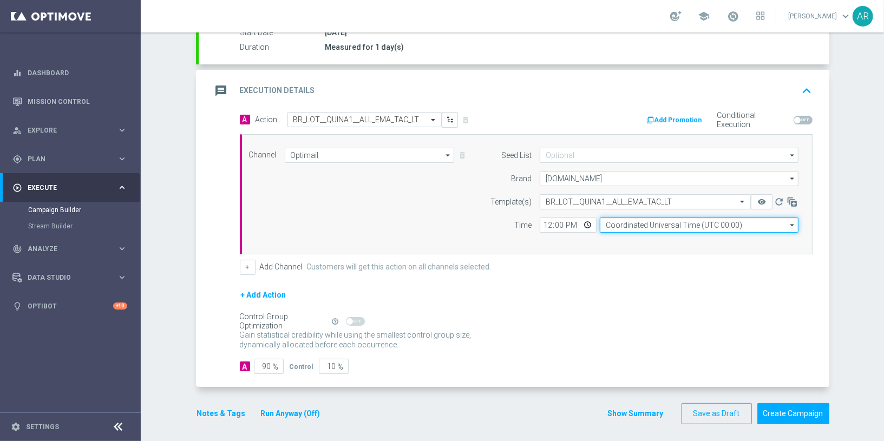
click at [637, 224] on input "Coordinated Universal Time (UTC 00:00)" at bounding box center [699, 225] width 199 height 15
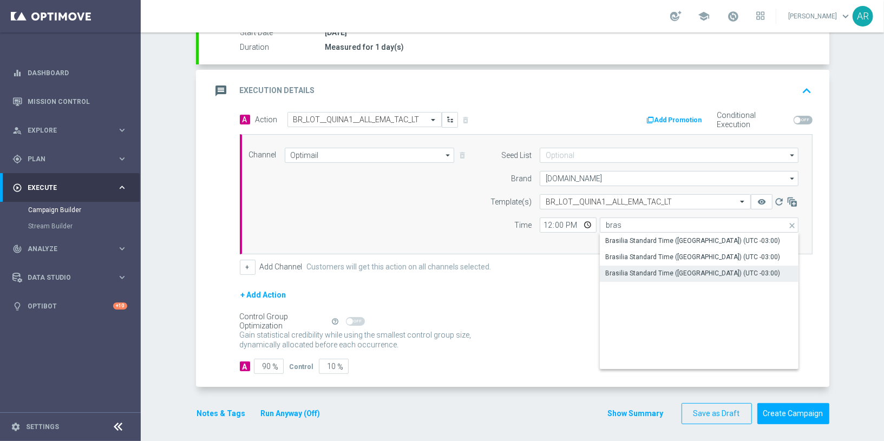
click at [686, 272] on div "Brasilia Standard Time ([GEOGRAPHIC_DATA]) (UTC -03:00)" at bounding box center [692, 273] width 175 height 10
type input "Brasilia Standard Time ([GEOGRAPHIC_DATA]) (UTC -03:00)"
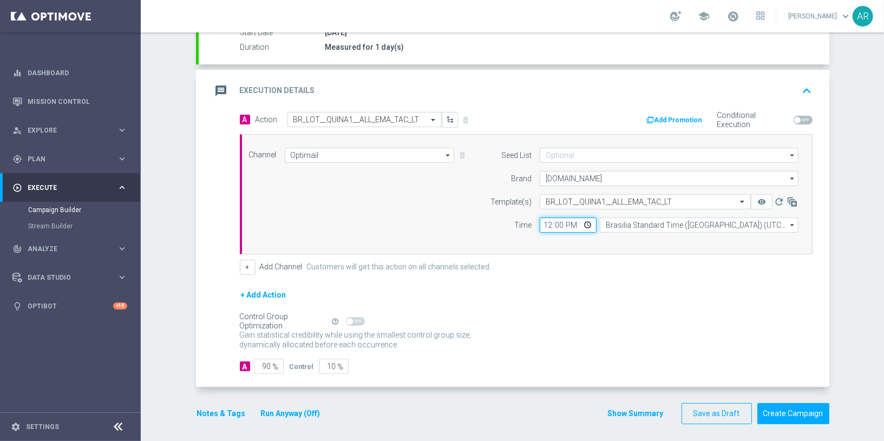
click at [582, 220] on input "12:00" at bounding box center [568, 225] width 57 height 15
type input "13:00"
drag, startPoint x: 444, startPoint y: 233, endPoint x: 452, endPoint y: 239, distance: 10.4
click at [447, 237] on div "Channel Optimail Optimail arrow_drop_down Drag here to set row groups Drag here…" at bounding box center [524, 194] width 566 height 93
click at [783, 409] on button "Create Campaign" at bounding box center [793, 413] width 72 height 21
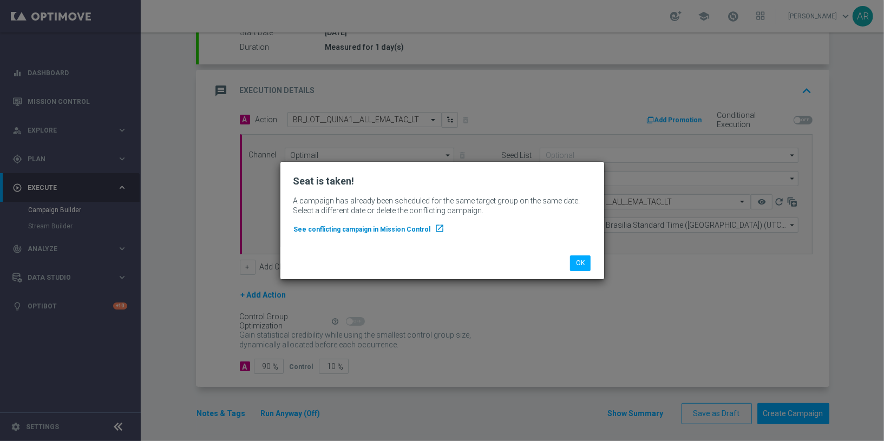
click at [381, 233] on span "See conflicting campaign in Mission Control" at bounding box center [362, 230] width 137 height 8
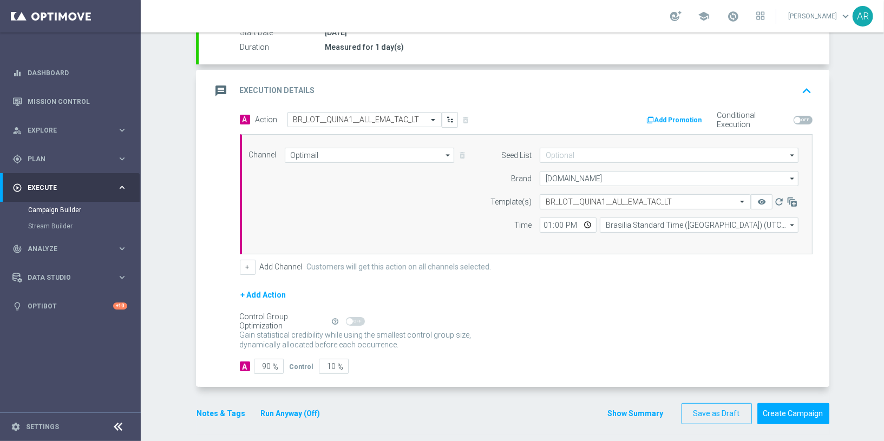
click at [208, 203] on div "A Action Select action BR_LOT__QUINA1__ALL_EMA_TAC_LT delete_forever Add Promot…" at bounding box center [514, 249] width 630 height 275
click at [216, 203] on div "A Action Select action BR_LOT__QUINA1__ALL_EMA_TAC_LT delete_forever Add Promot…" at bounding box center [514, 249] width 630 height 275
click at [801, 404] on button "Create Campaign" at bounding box center [793, 413] width 72 height 21
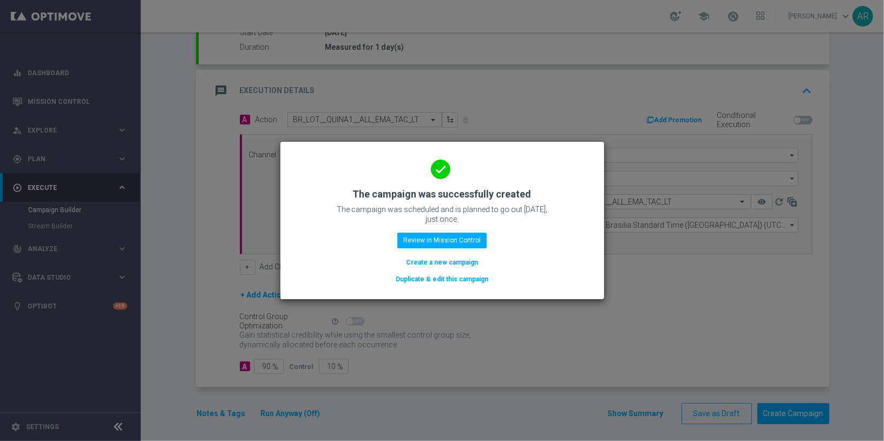
drag, startPoint x: 444, startPoint y: 265, endPoint x: 684, endPoint y: 6, distance: 352.7
click at [444, 265] on button "Create a new campaign" at bounding box center [442, 263] width 74 height 12
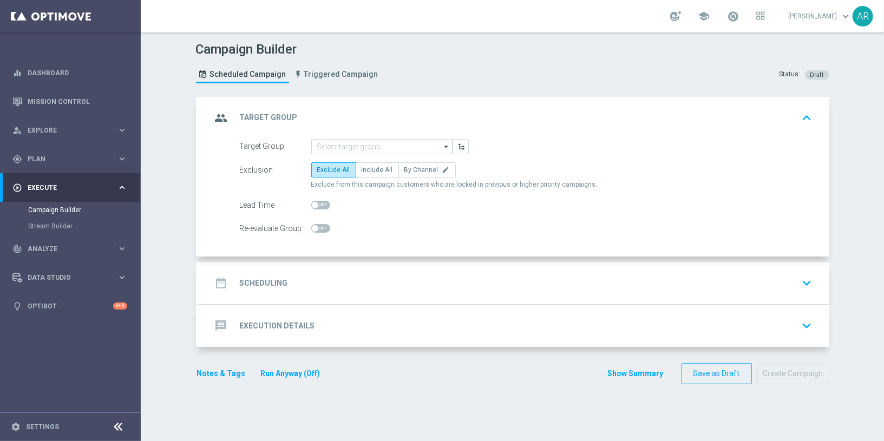
scroll to position [0, 0]
click at [371, 144] on input at bounding box center [381, 146] width 141 height 15
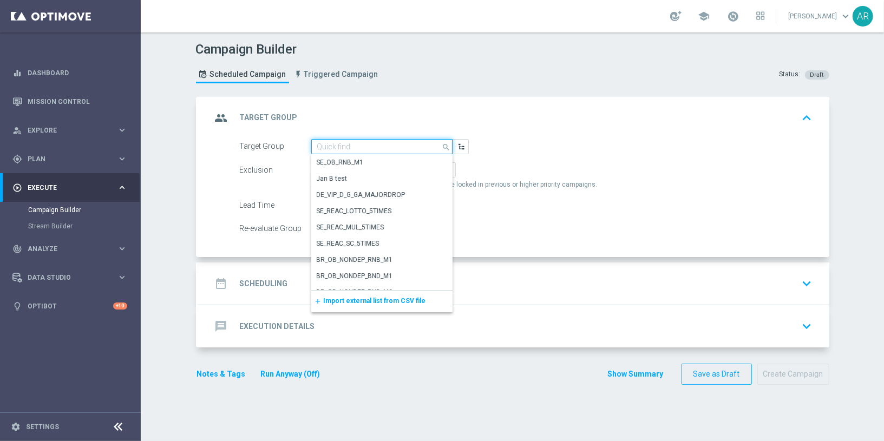
paste input "BR_LOT__ACTIVE_LOTTO__ALL_EMA_TAC_LT_TG"
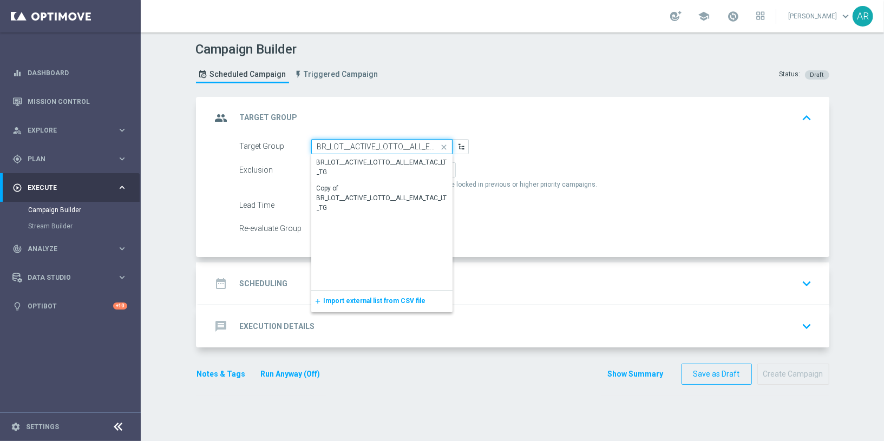
scroll to position [0, 38]
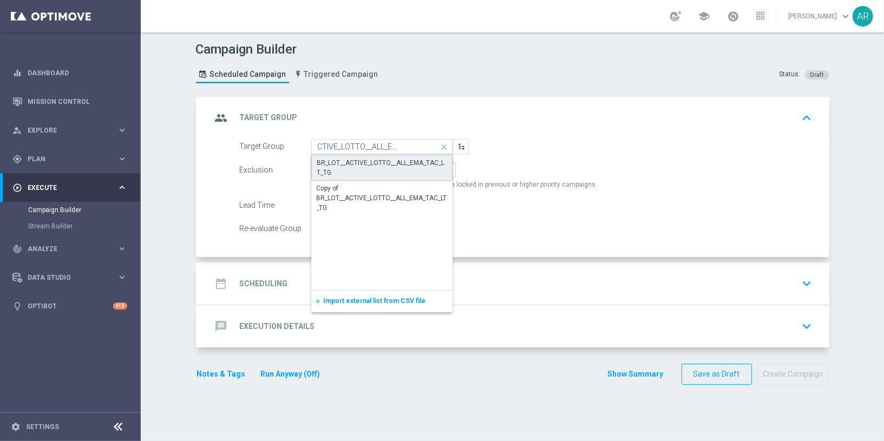
click at [361, 166] on div "BR_LOT__ACTIVE_LOTTO__ALL_EMA_TAC_LT_TG" at bounding box center [381, 167] width 129 height 19
type input "BR_LOT__ACTIVE_LOTTO__ALL_EMA_TAC_LT_TG"
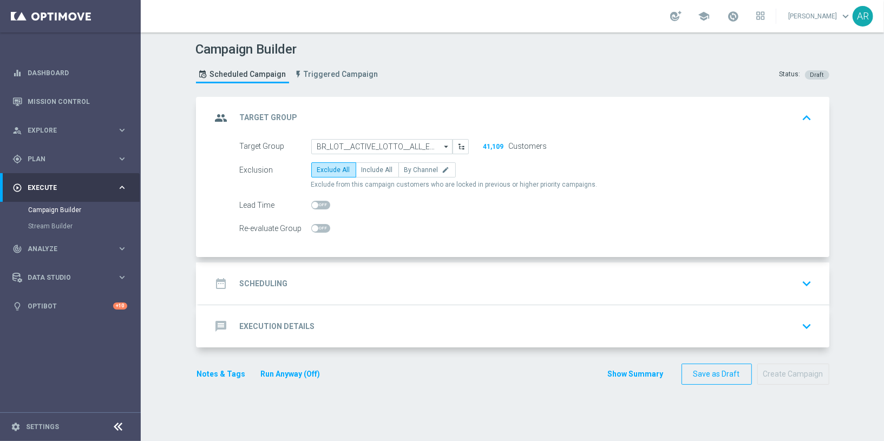
click at [344, 287] on div "date_range Scheduling keyboard_arrow_down" at bounding box center [514, 283] width 604 height 21
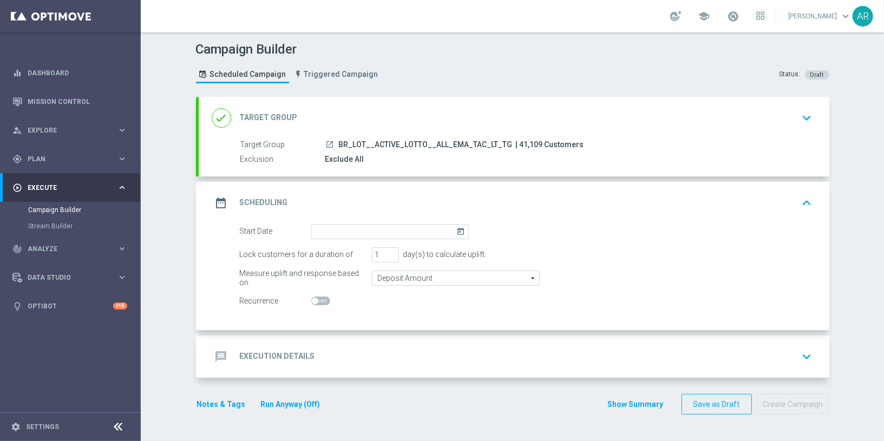
click at [456, 232] on icon "today" at bounding box center [462, 230] width 12 height 12
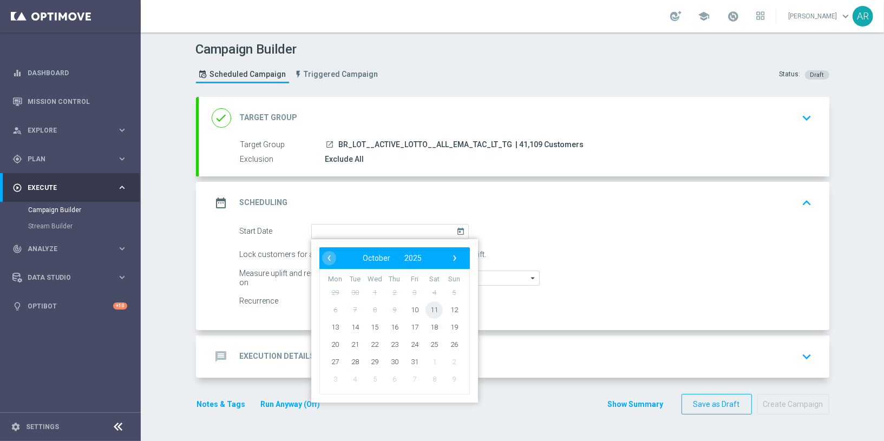
click at [429, 306] on span "11" at bounding box center [433, 309] width 17 height 17
type input "[DATE]"
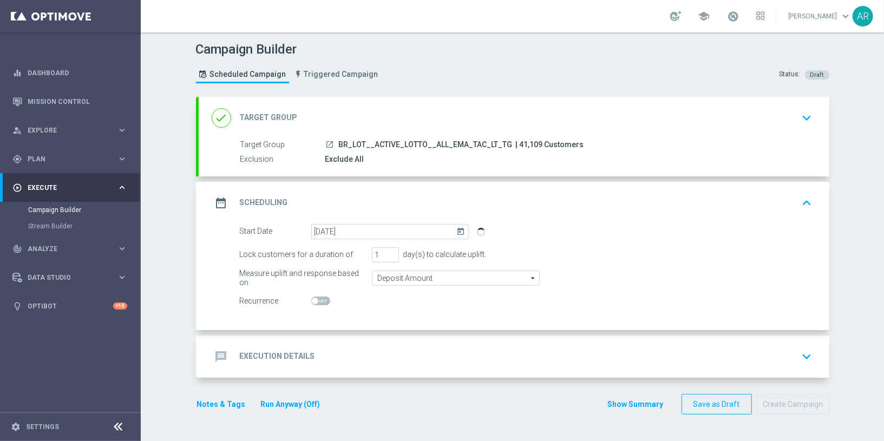
click at [334, 342] on div "message Execution Details keyboard_arrow_down" at bounding box center [514, 357] width 630 height 42
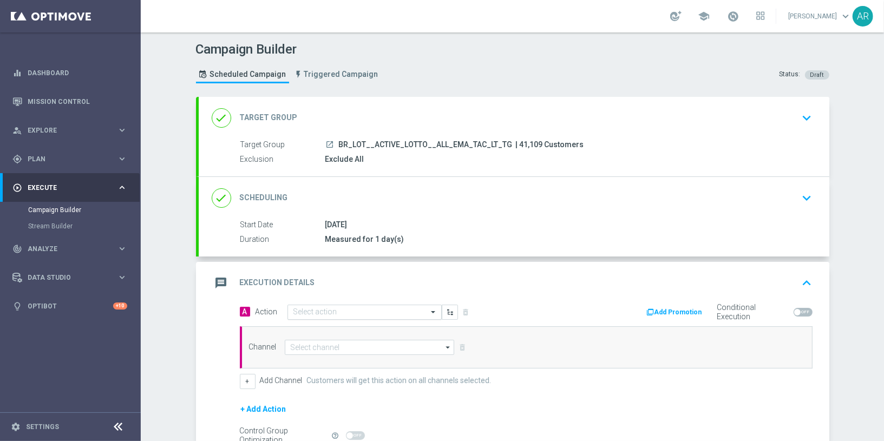
click at [315, 305] on div "Select action" at bounding box center [364, 312] width 154 height 15
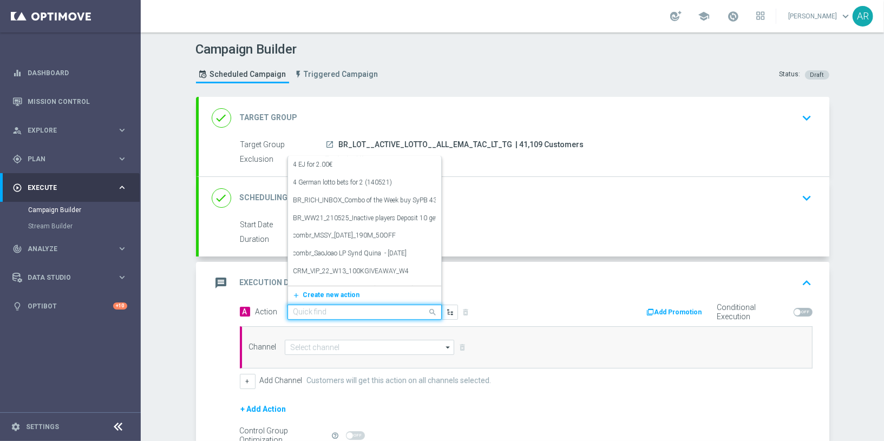
paste input "BR_LOT__MDV_SYNDPAGE__NVIP_EMA_TAC_LT_2025"
type input "BR_LOT__MDV_SYNDPAGE__NVIP_EMA_TAC_LT_2025"
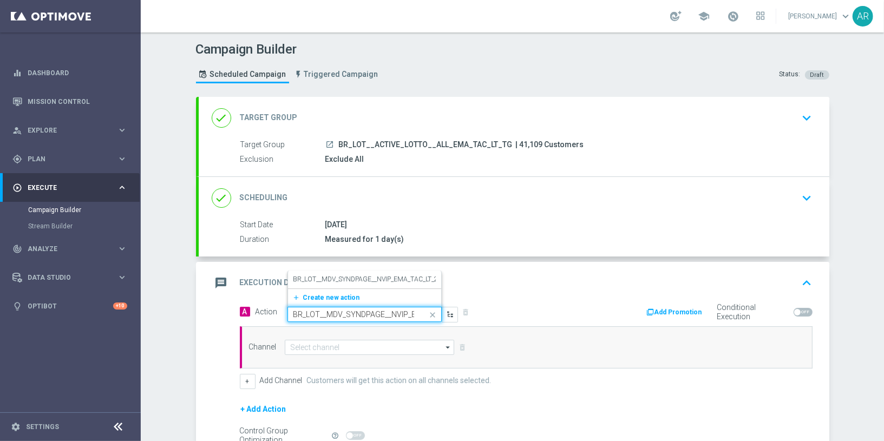
scroll to position [0, 58]
click at [363, 275] on label "BR_LOT__MDV_SYNDPAGE__NVIP_EMA_TAC_LT_2025" at bounding box center [371, 279] width 156 height 9
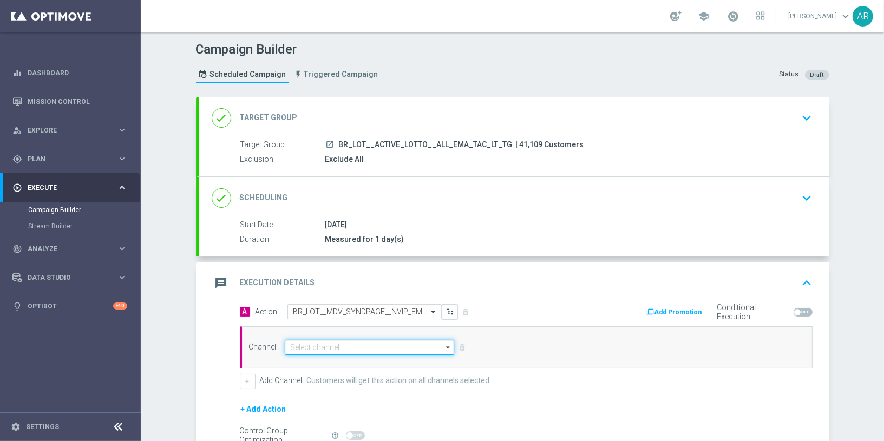
click at [330, 347] on input at bounding box center [370, 347] width 170 height 15
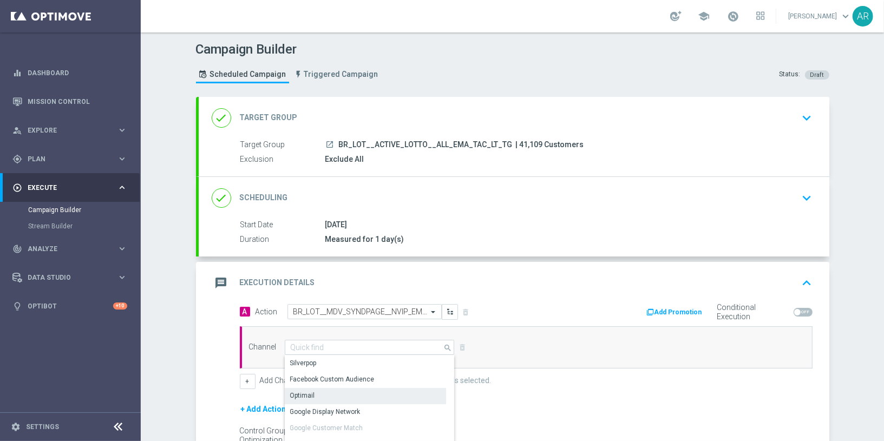
click at [341, 388] on div "Optimail" at bounding box center [366, 395] width 162 height 15
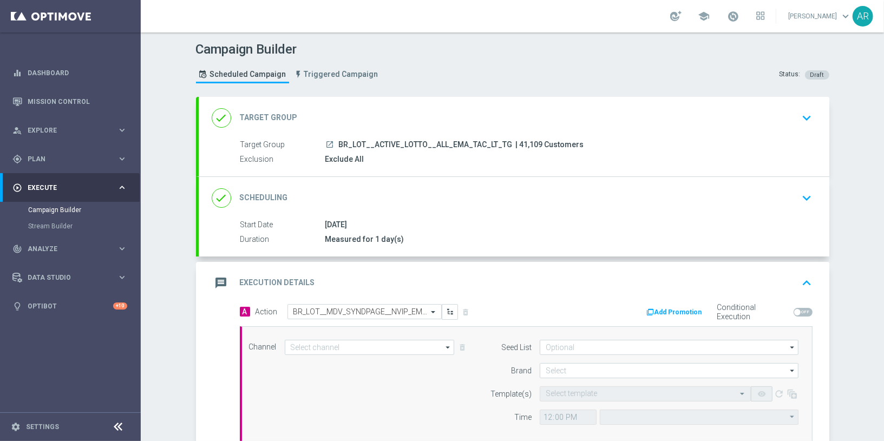
type input "Optimail"
type input "Coordinated Universal Time (UTC 00:00)"
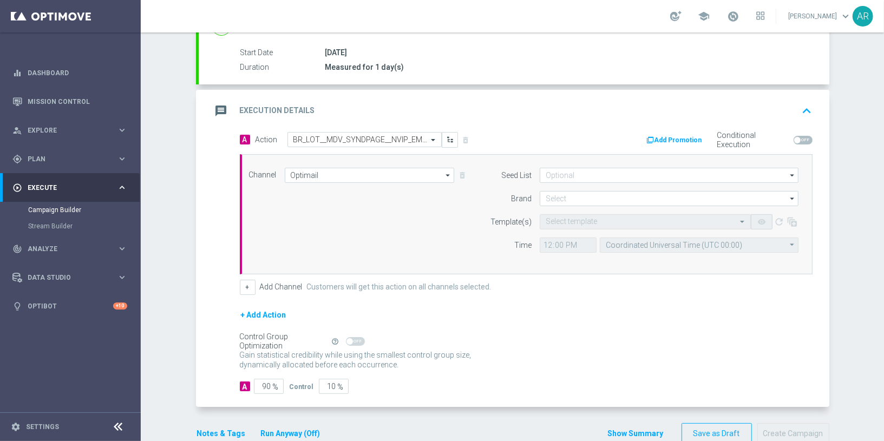
scroll to position [179, 0]
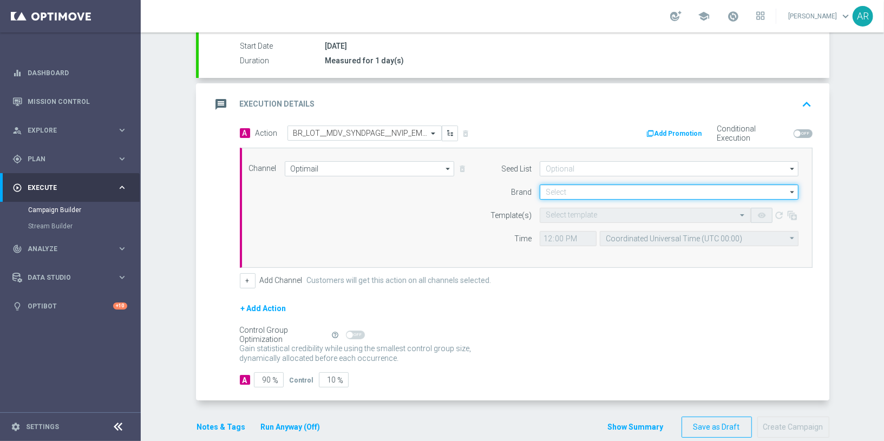
click at [572, 189] on input at bounding box center [669, 192] width 259 height 15
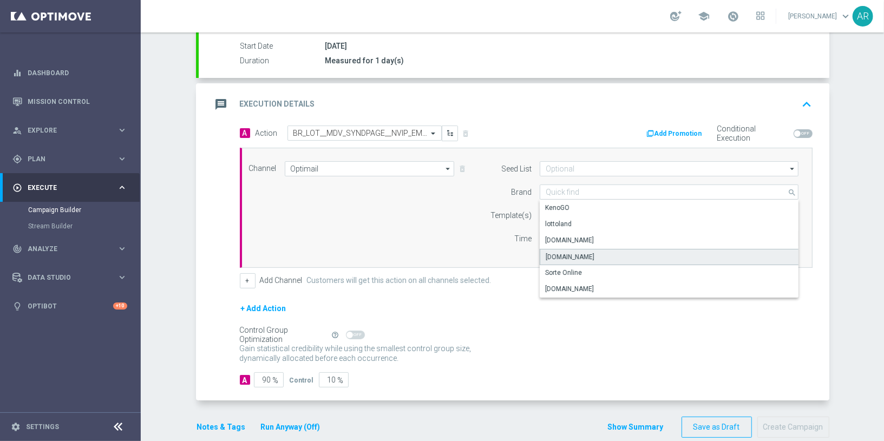
click at [602, 252] on div "[DOMAIN_NAME]" at bounding box center [669, 257] width 259 height 16
type input "[DOMAIN_NAME]"
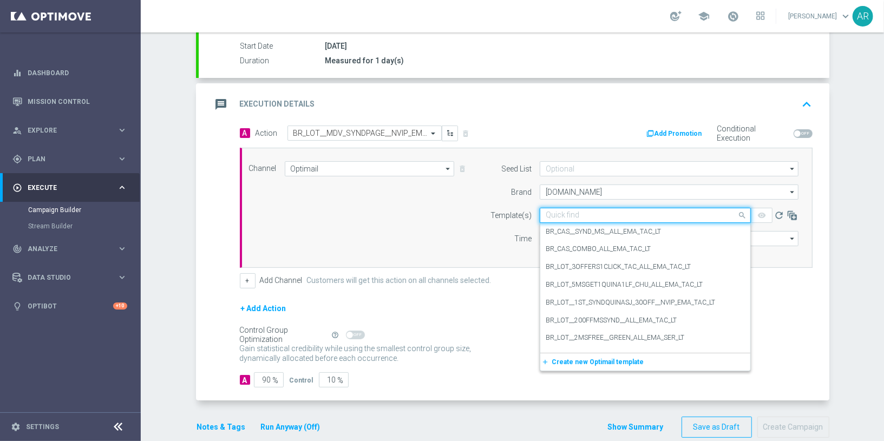
click at [553, 212] on input "text" at bounding box center [635, 215] width 178 height 9
paste input "BR_LOT__MDV_SYNDPAGE__NVIP_EMA_TAC_LT_2025"
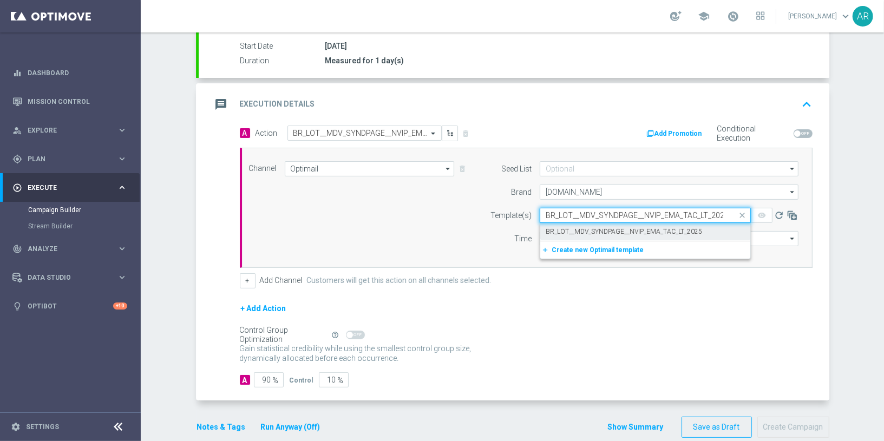
click at [589, 227] on label "BR_LOT__MDV_SYNDPAGE__NVIP_EMA_TAC_LT_2025" at bounding box center [624, 231] width 156 height 9
type input "BR_LOT__MDV_SYNDPAGE__NVIP_EMA_TAC_LT_2025"
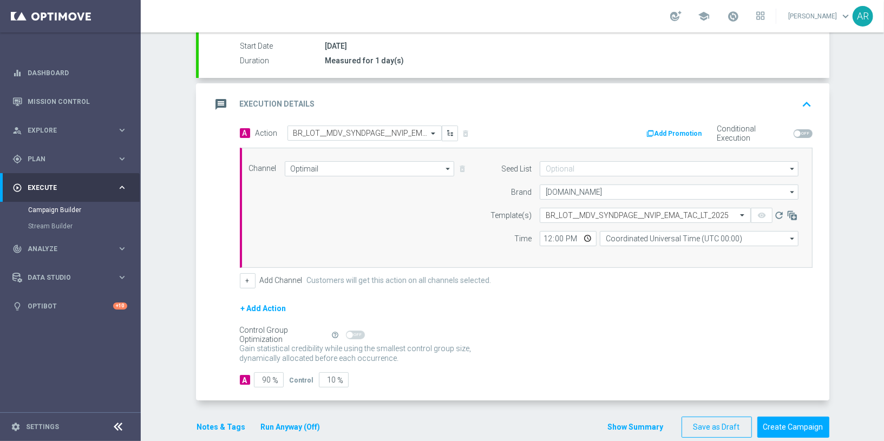
scroll to position [0, 0]
click at [637, 236] on input "Coordinated Universal Time (UTC 00:00)" at bounding box center [699, 238] width 199 height 15
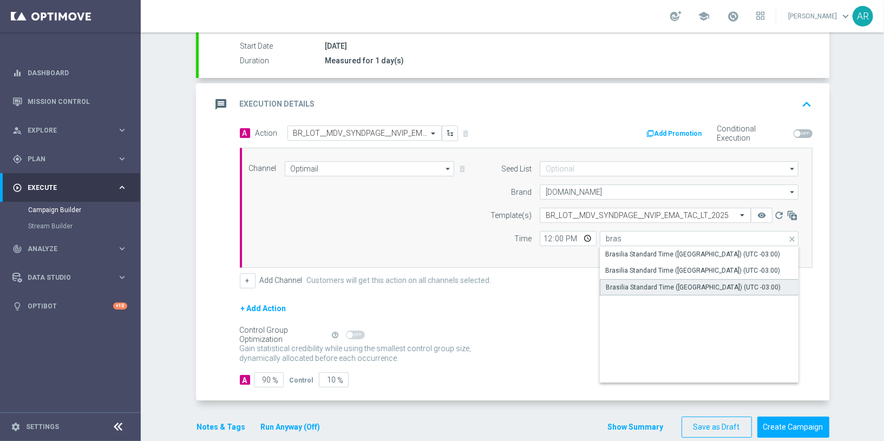
click at [672, 286] on div "Brasilia Standard Time ([GEOGRAPHIC_DATA]) (UTC -03:00)" at bounding box center [693, 287] width 175 height 10
type input "Brasilia Standard Time ([GEOGRAPHIC_DATA]) (UTC -03:00)"
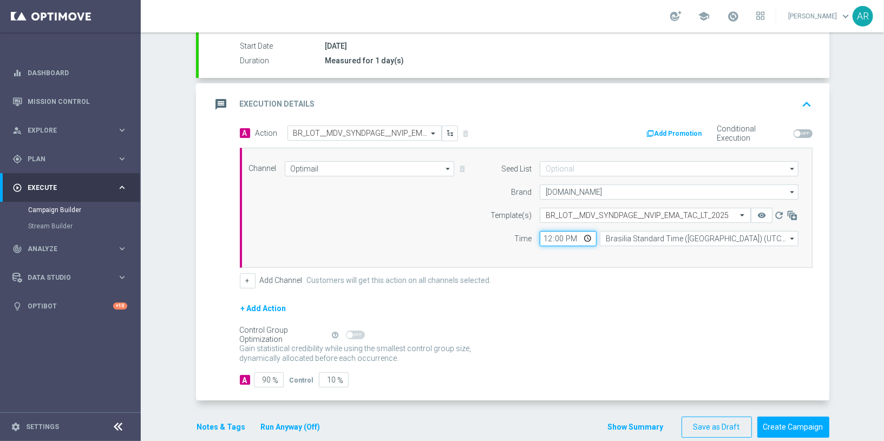
click at [580, 239] on input "12:00" at bounding box center [568, 238] width 57 height 15
type input "18:00"
click at [406, 224] on div "Channel Optimail Optimail arrow_drop_down Drag here to set row groups Drag here…" at bounding box center [524, 207] width 566 height 93
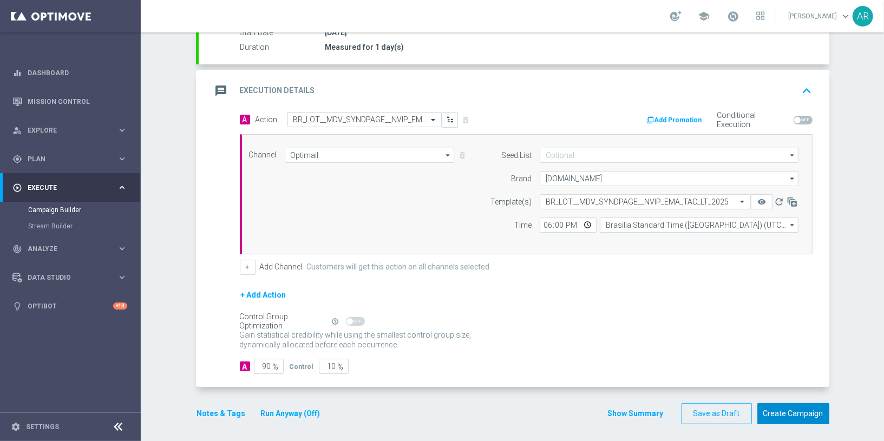
click at [795, 406] on button "Create Campaign" at bounding box center [793, 413] width 72 height 21
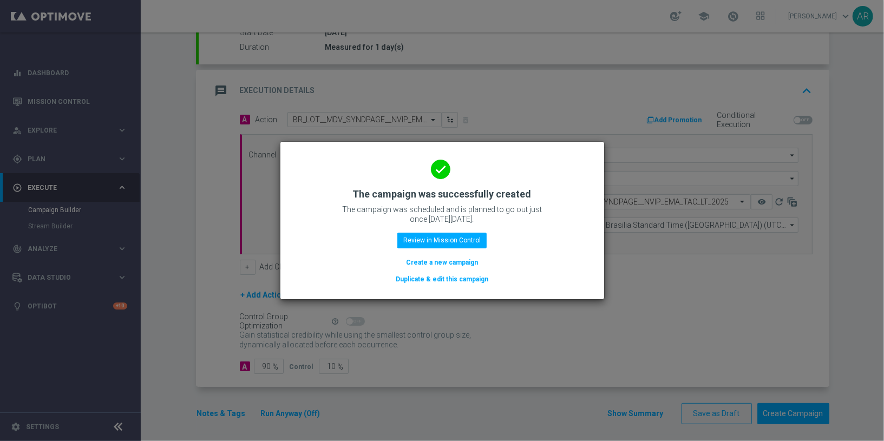
drag, startPoint x: 451, startPoint y: 265, endPoint x: 233, endPoint y: 8, distance: 337.5
click at [451, 265] on button "Create a new campaign" at bounding box center [442, 263] width 74 height 12
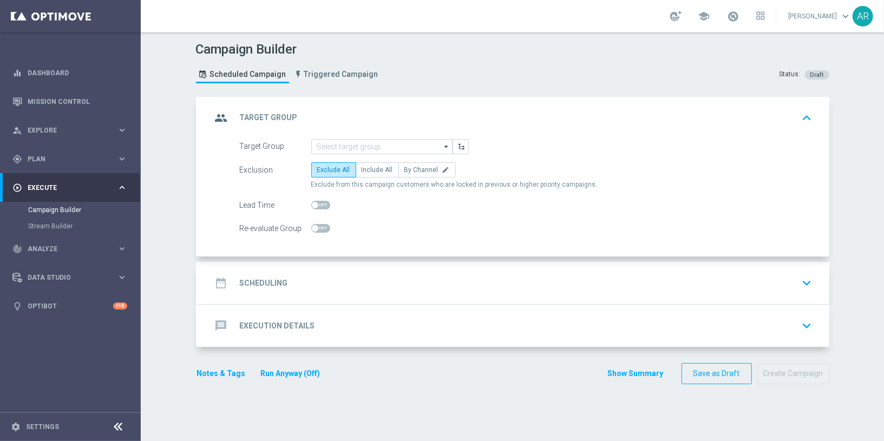
scroll to position [0, 0]
click at [175, 180] on div "Campaign Builder Scheduled Campaign Triggered Campaign Status: Draft group Targ…" at bounding box center [512, 236] width 743 height 409
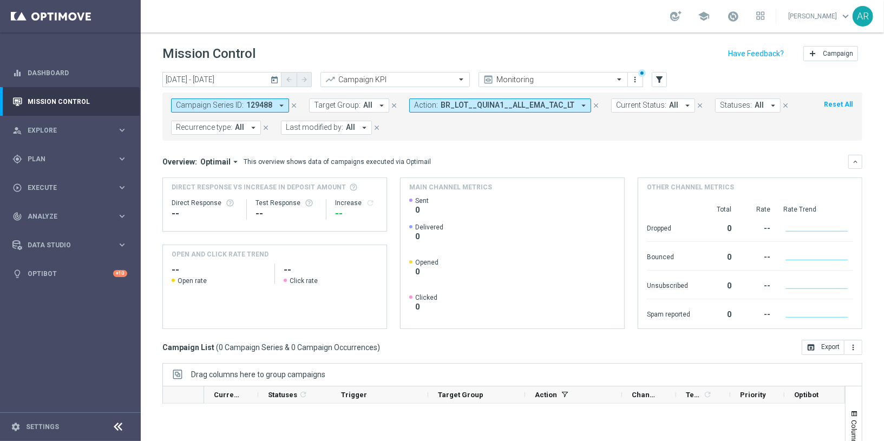
click at [290, 103] on icon "close" at bounding box center [294, 106] width 8 height 8
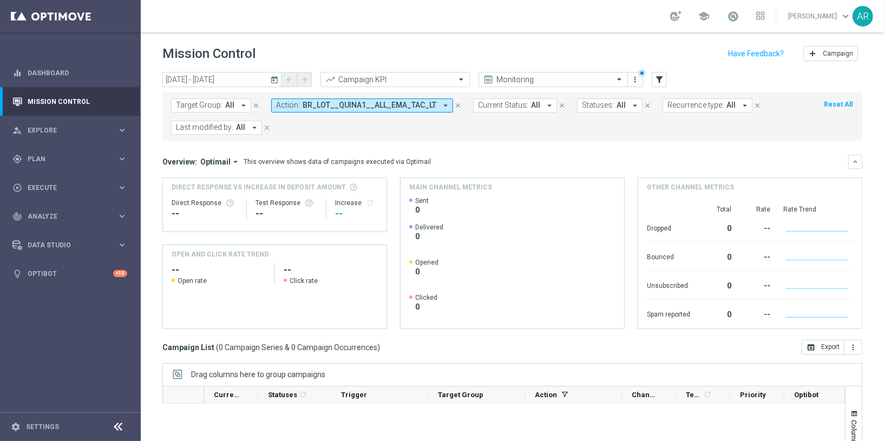
scroll to position [120, 0]
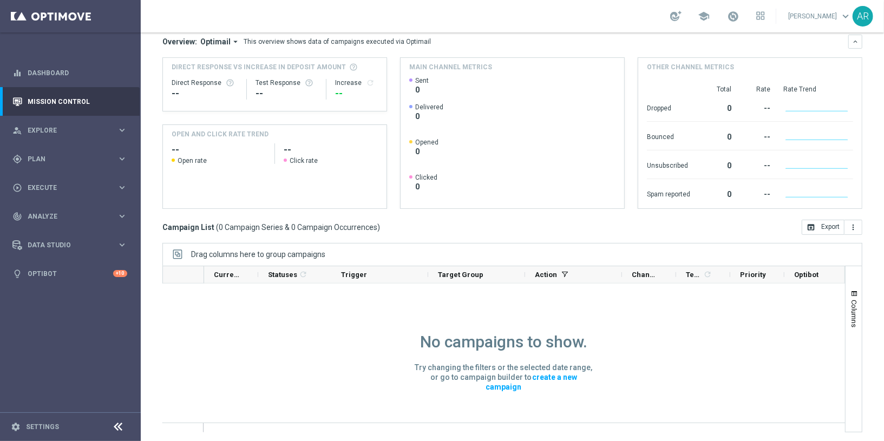
drag, startPoint x: 392, startPoint y: 362, endPoint x: 392, endPoint y: 354, distance: 7.0
click at [392, 362] on div "No campaigns to show. Try changing the filters or the selected date range, or g…" at bounding box center [503, 414] width 317 height 261
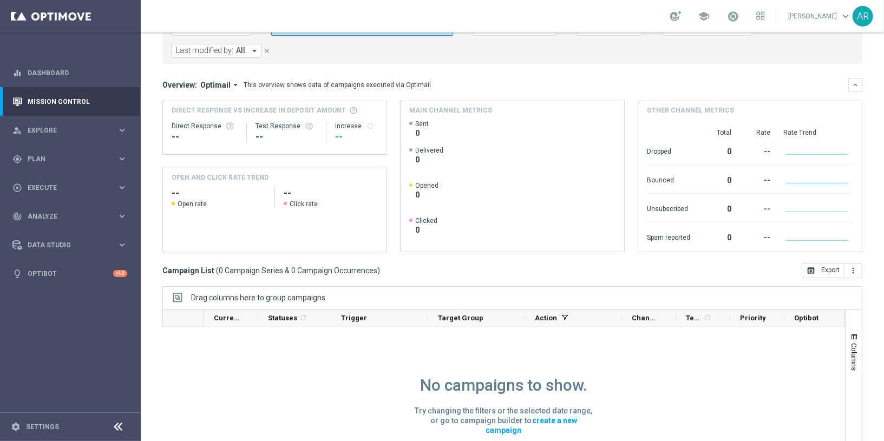
scroll to position [0, 0]
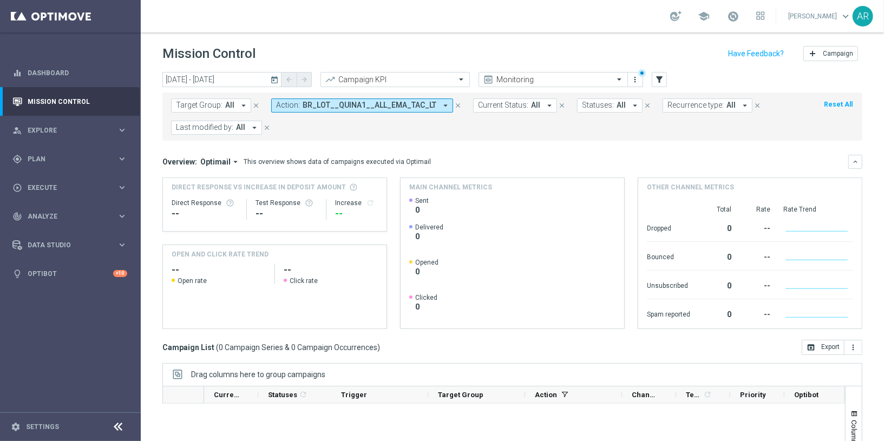
click at [356, 128] on form "Target Group: All arrow_drop_down close Action: BR_LOT__QUINA1__ALL_EMA_TAC_LT …" at bounding box center [488, 116] width 634 height 36
click at [197, 105] on span "Target Group:" at bounding box center [199, 105] width 47 height 9
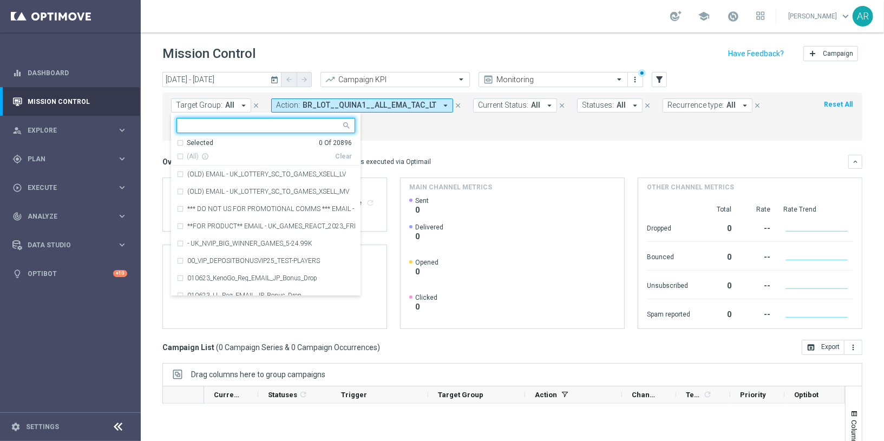
click at [238, 124] on input "text" at bounding box center [261, 125] width 159 height 9
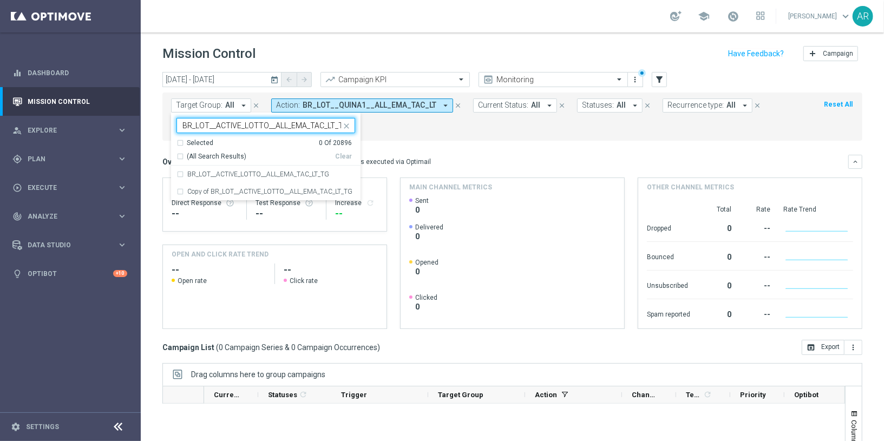
scroll to position [0, 3]
click at [292, 169] on div "BR_LOT__ACTIVE_LOTTO__ALL_EMA_TAC_LT_TG" at bounding box center [265, 174] width 179 height 17
type input "BR_LOT__ACTIVE_LOTTO__ALL_EMA_TAC_LT_TG"
click at [454, 122] on form "Target Group: All arrow_drop_down BR_LOT__ACTIVE_LOTTO__ALL_EMA_TAC_LT_TG BR_LO…" at bounding box center [488, 116] width 634 height 36
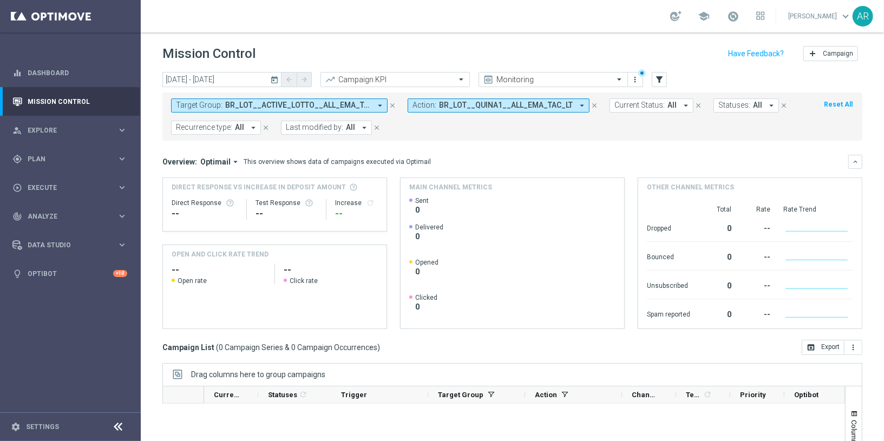
click at [590, 105] on icon "close" at bounding box center [594, 106] width 8 height 8
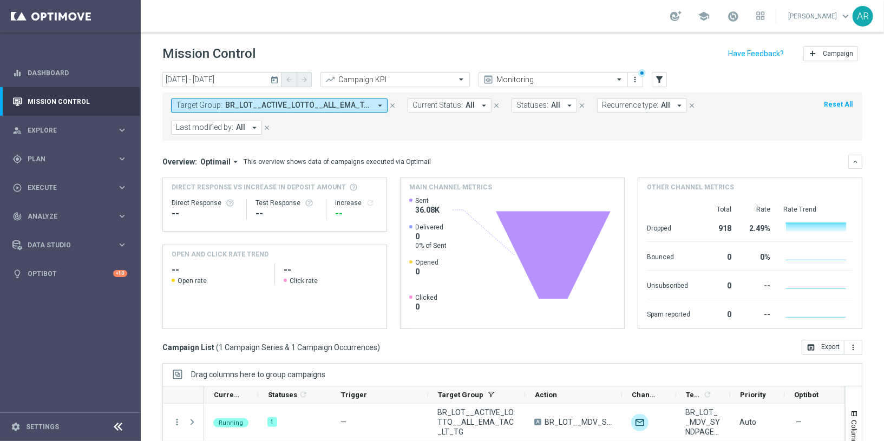
click at [391, 130] on form "Target Group: BR_LOT__ACTIVE_LOTTO__ALL_EMA_TAC_LT_TG arrow_drop_down close Cur…" at bounding box center [488, 116] width 634 height 36
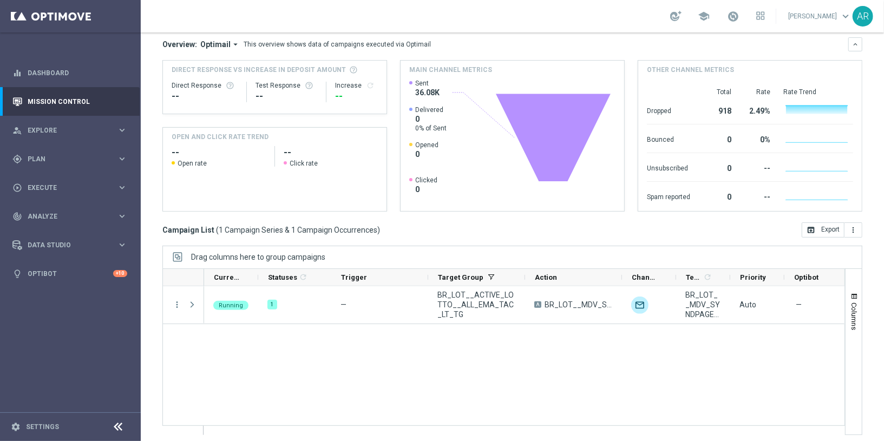
scroll to position [120, 0]
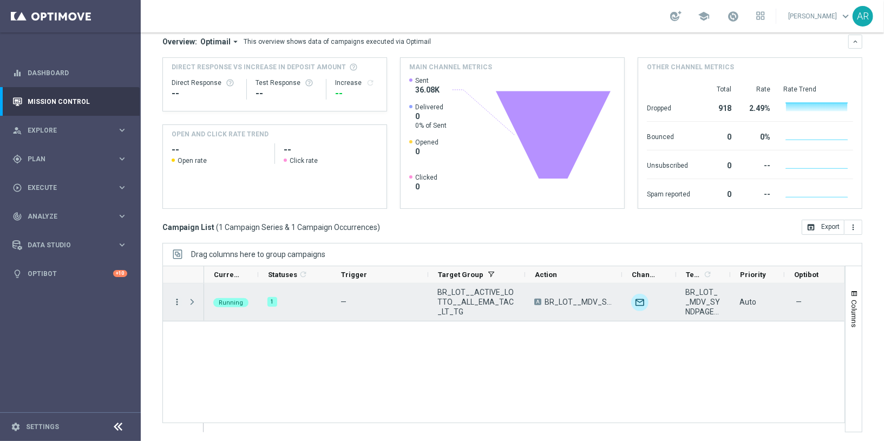
click at [177, 297] on icon "more_vert" at bounding box center [177, 302] width 10 height 10
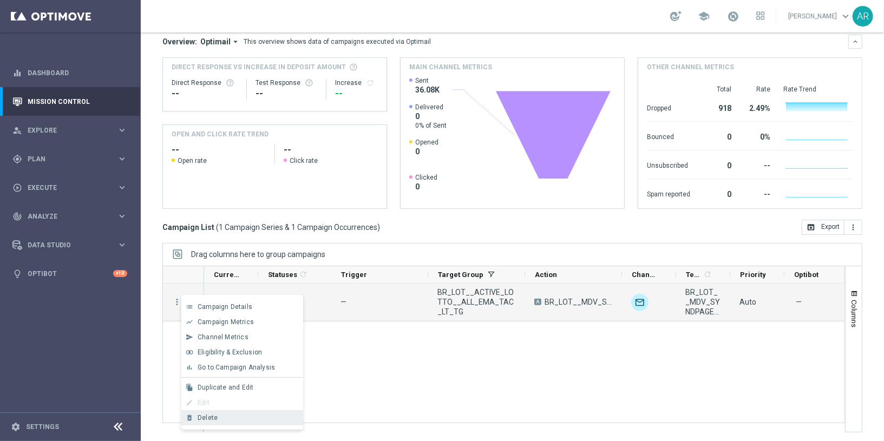
click at [225, 419] on div "Delete" at bounding box center [248, 418] width 101 height 8
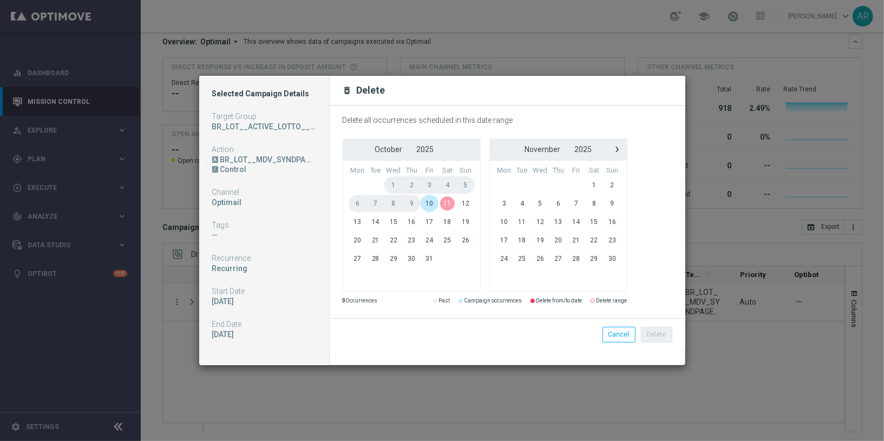
click at [435, 201] on span "10" at bounding box center [429, 203] width 18 height 17
click at [432, 201] on span "10" at bounding box center [429, 203] width 18 height 17
click at [663, 334] on button "Delete" at bounding box center [656, 334] width 31 height 15
